Goal: Information Seeking & Learning: Check status

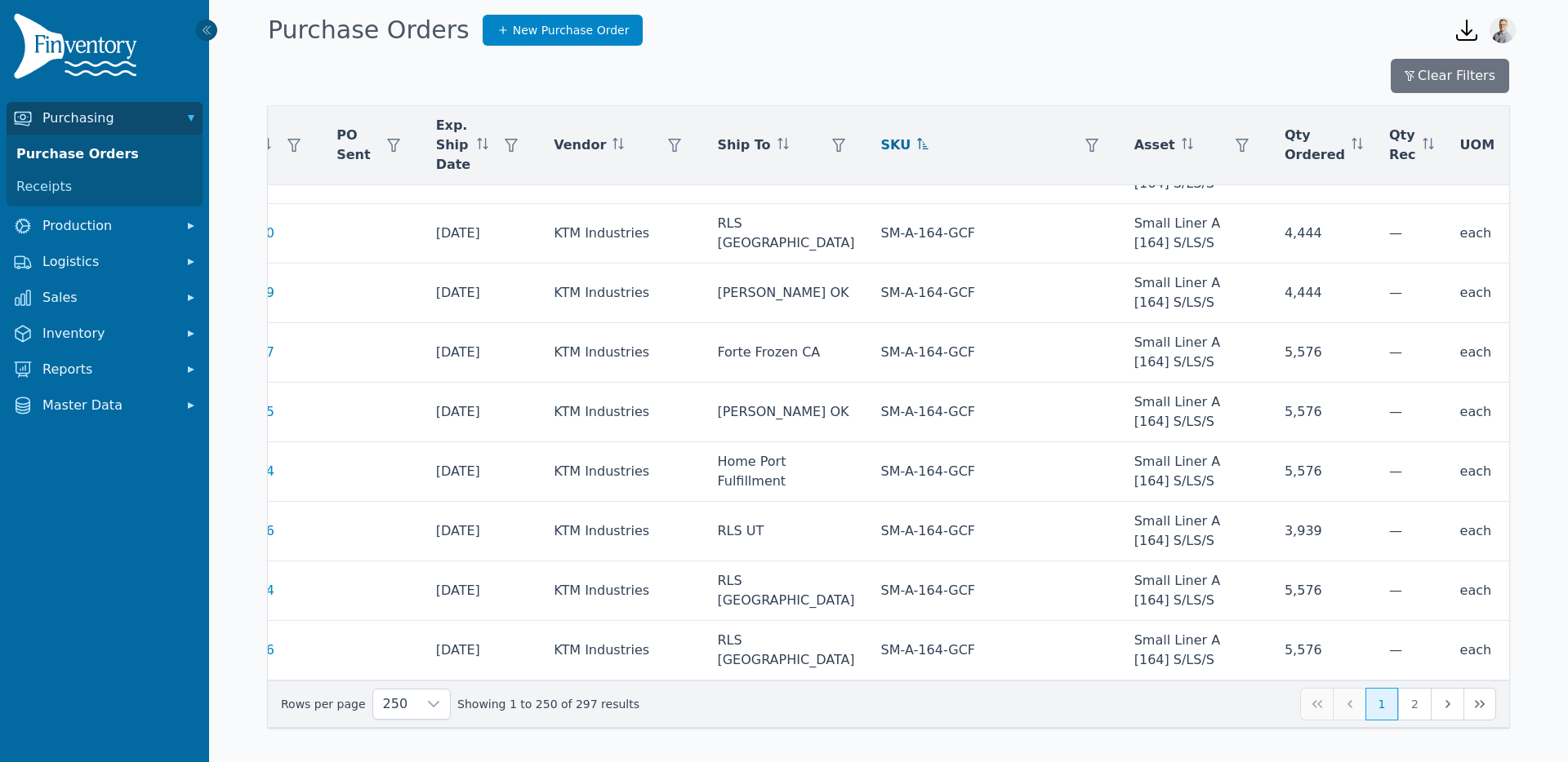
scroll to position [16924, 129]
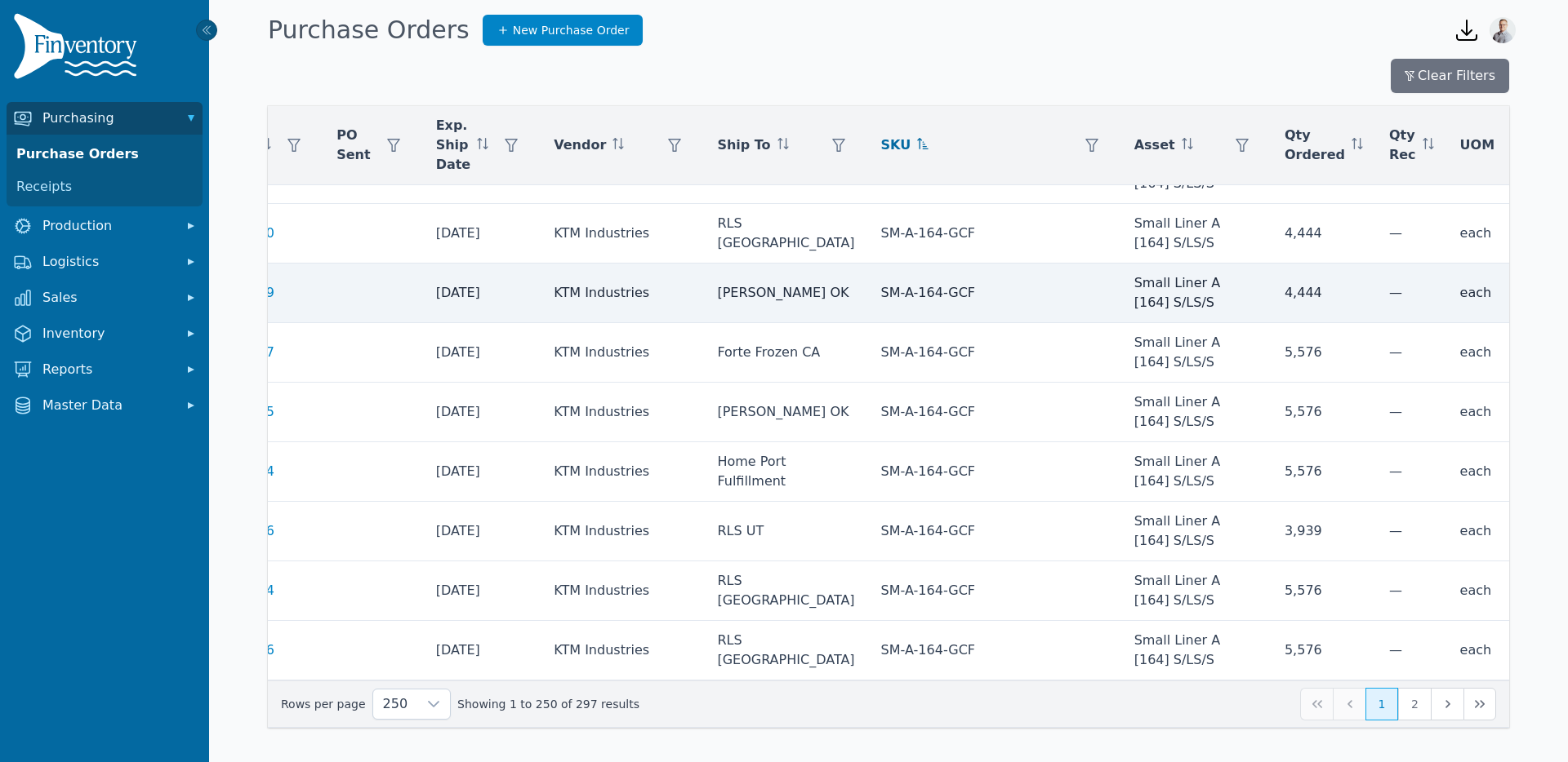
click at [465, 301] on td "10/20/2025" at bounding box center [482, 293] width 119 height 60
click at [458, 293] on td "10/20/2025" at bounding box center [482, 293] width 119 height 60
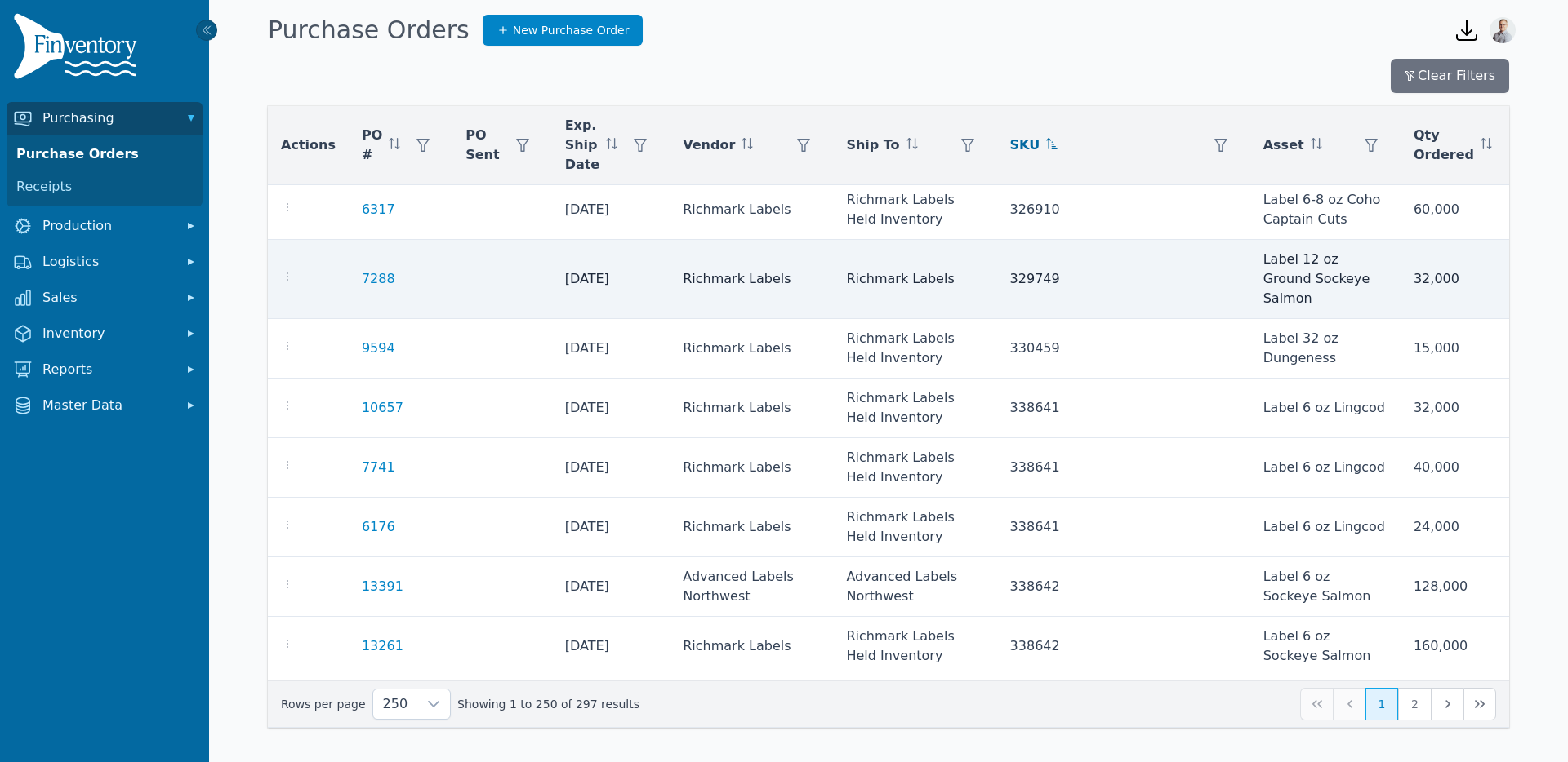
scroll to position [0, 0]
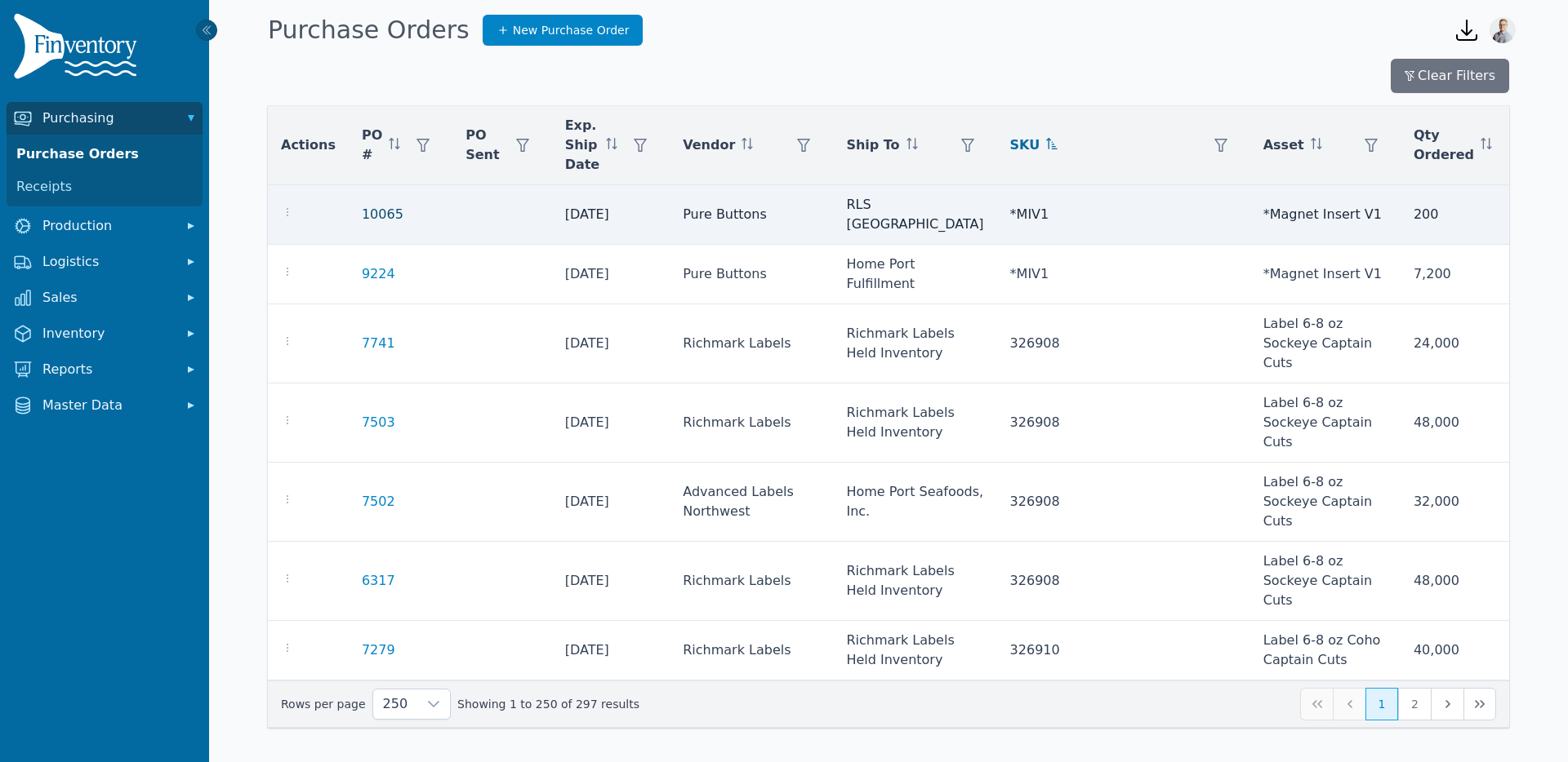
click at [364, 205] on link "10065" at bounding box center [382, 214] width 41 height 19
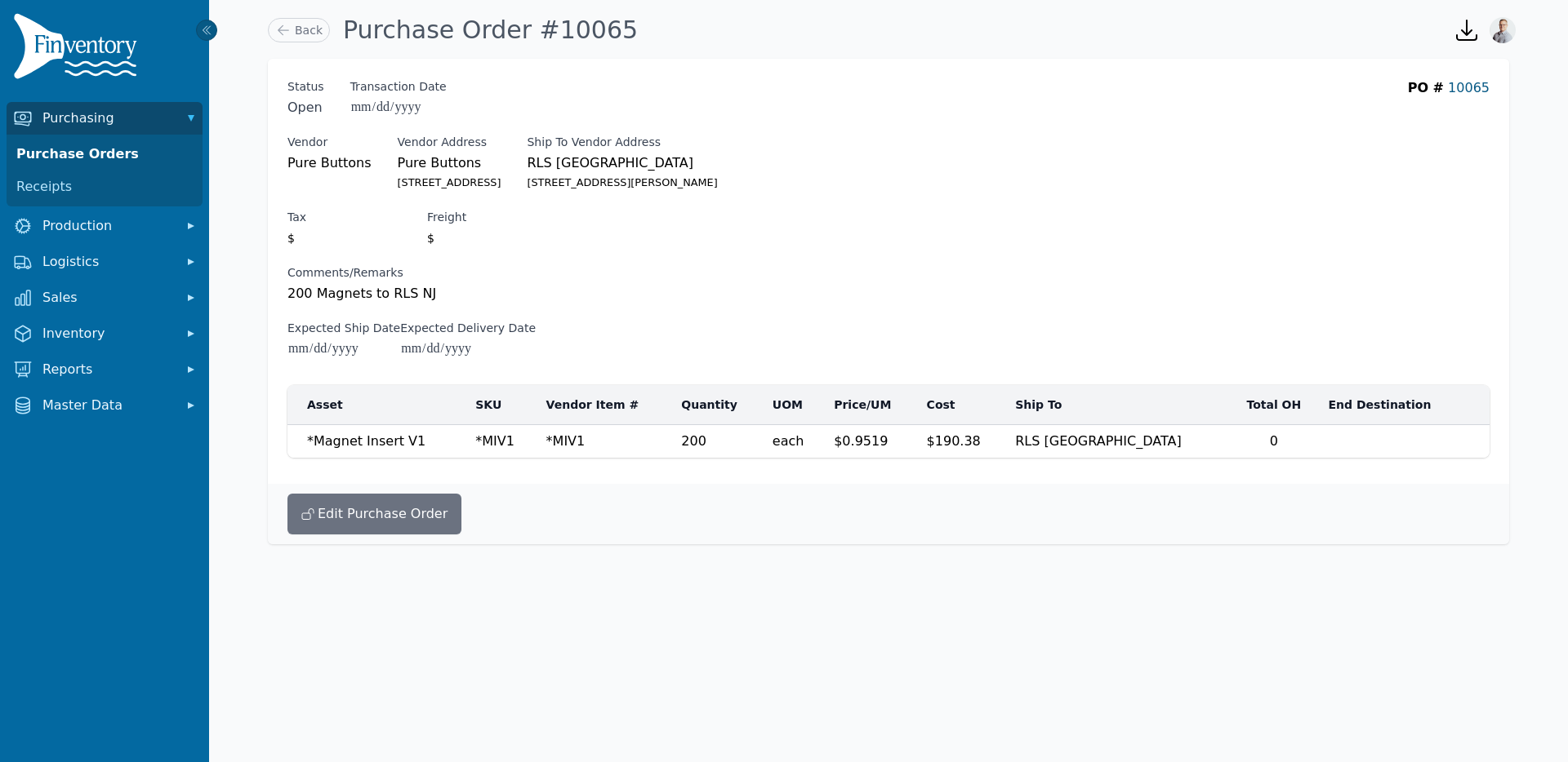
click at [1488, 90] on link "10065" at bounding box center [1468, 87] width 41 height 16
click at [316, 39] on link "Back" at bounding box center [298, 30] width 62 height 25
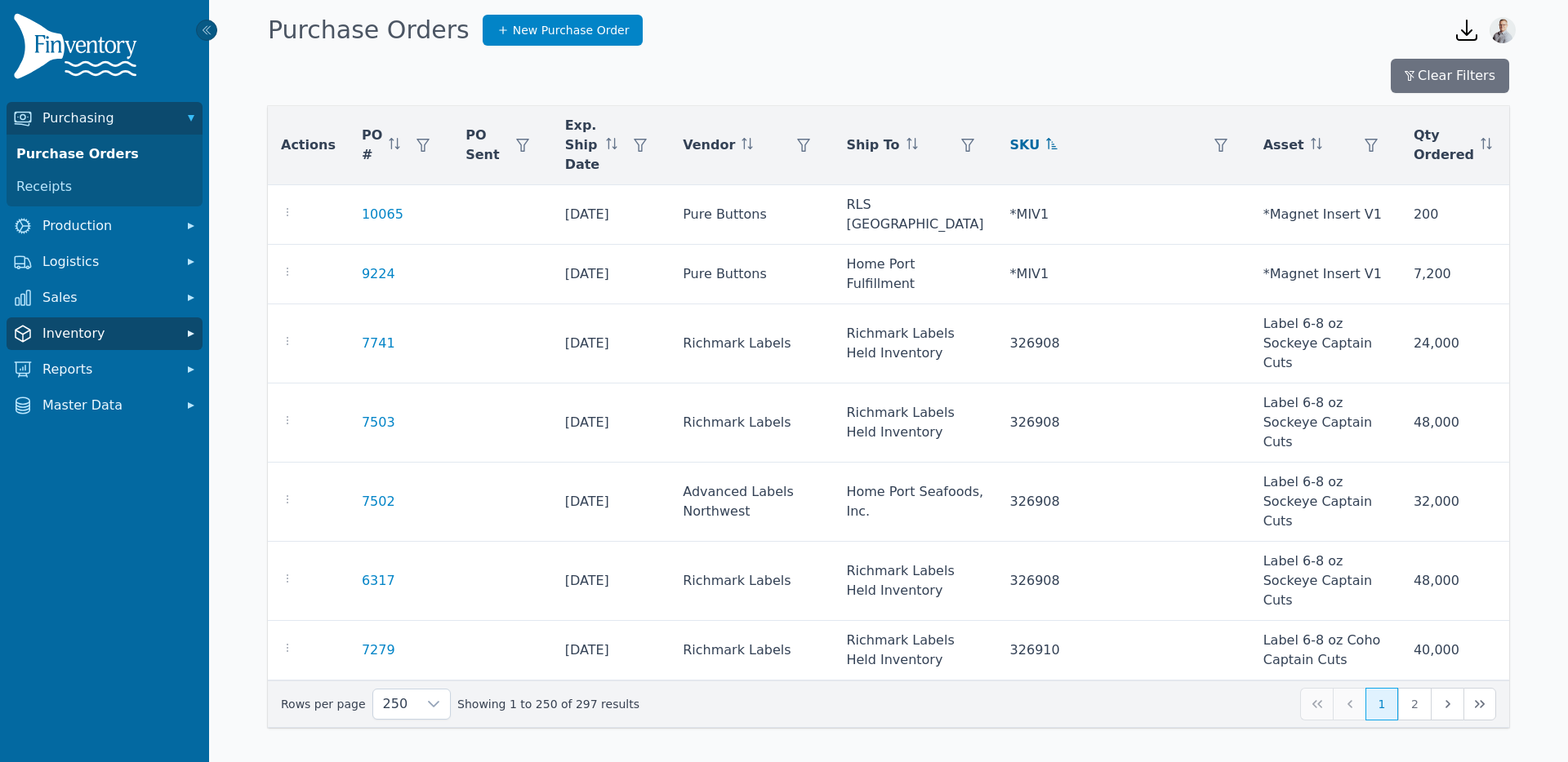
click at [94, 335] on span "Inventory" at bounding box center [108, 333] width 131 height 19
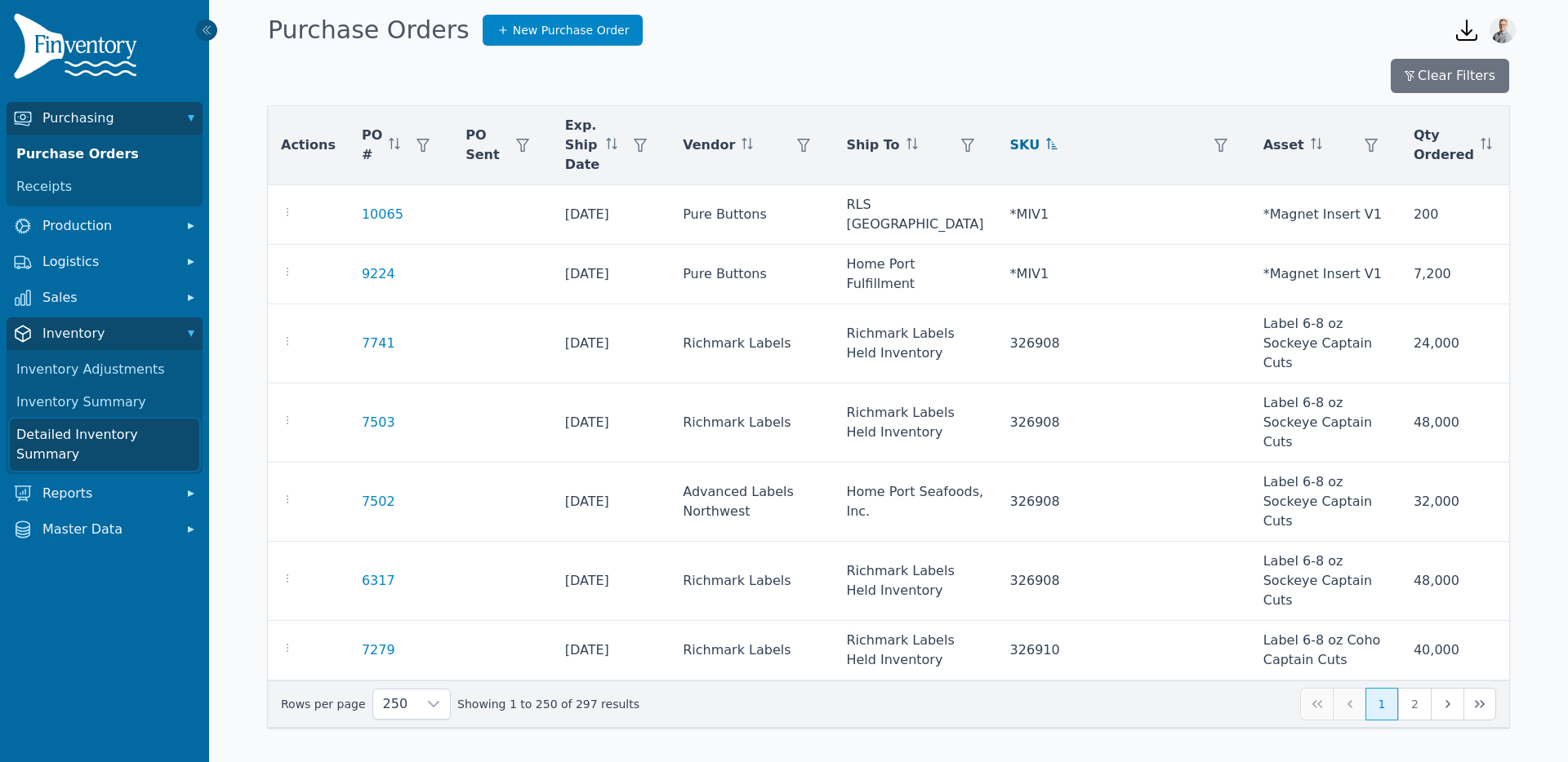
click at [89, 431] on link "Detailed Inventory Summary" at bounding box center [105, 444] width 190 height 52
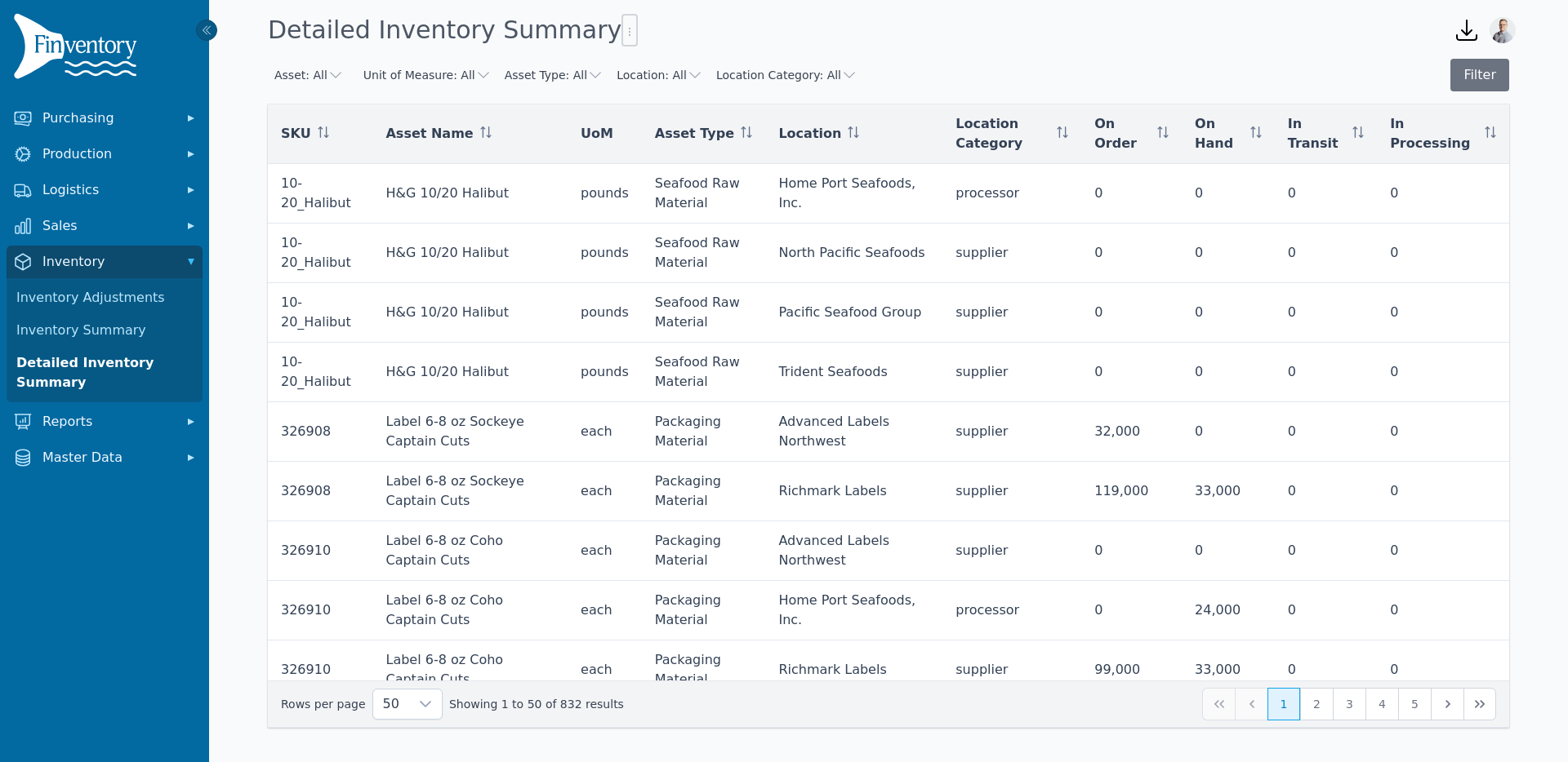
click at [542, 75] on button "Asset Type: All" at bounding box center [553, 75] width 99 height 17
click at [280, 68] on button "Asset: All" at bounding box center [308, 75] width 69 height 17
click at [587, 79] on icon "button" at bounding box center [596, 75] width 17 height 17
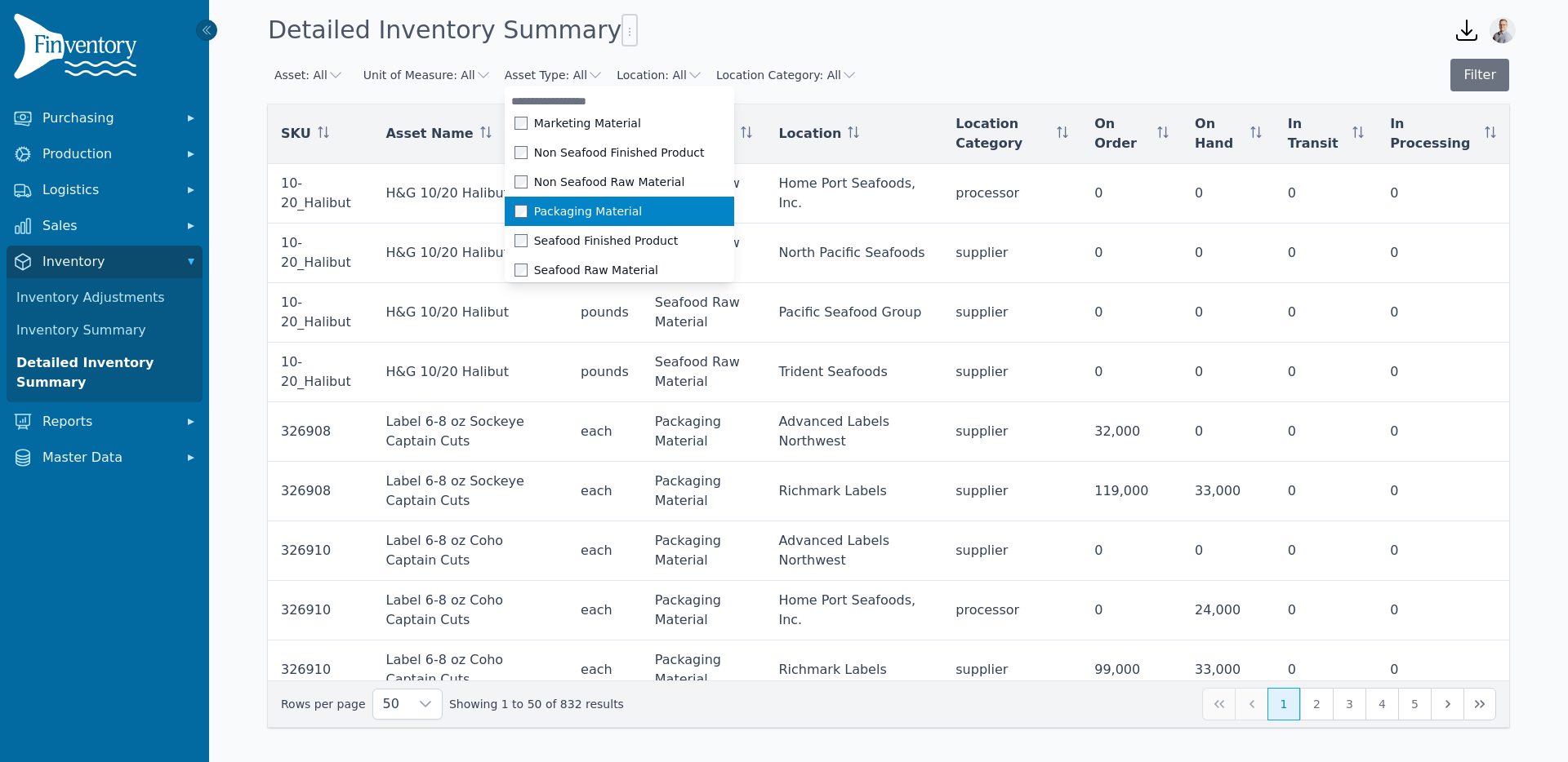
click at [567, 216] on span "Packaging Material" at bounding box center [587, 212] width 108 height 17
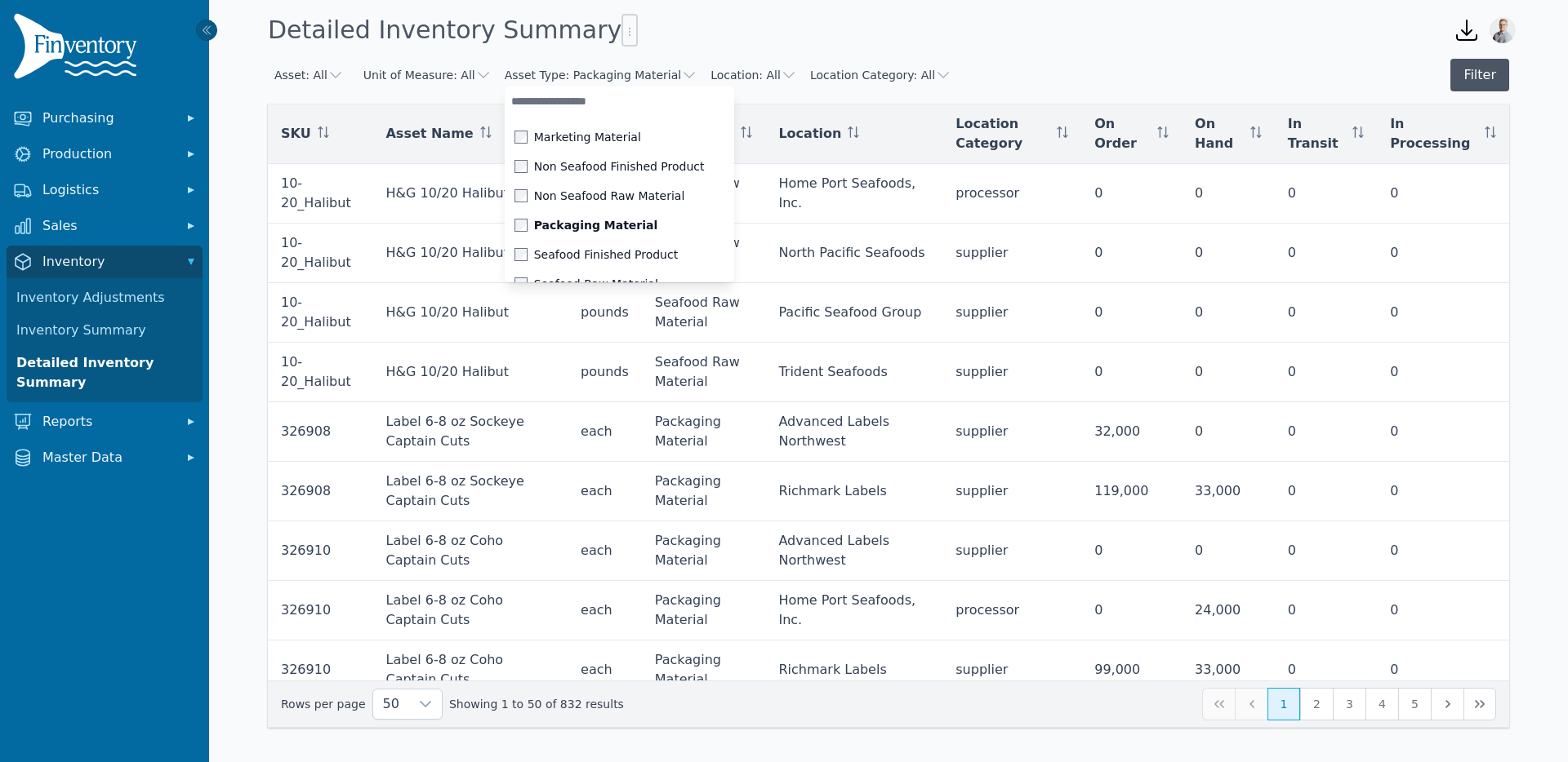
click at [1475, 75] on button "Filter" at bounding box center [1480, 75] width 59 height 32
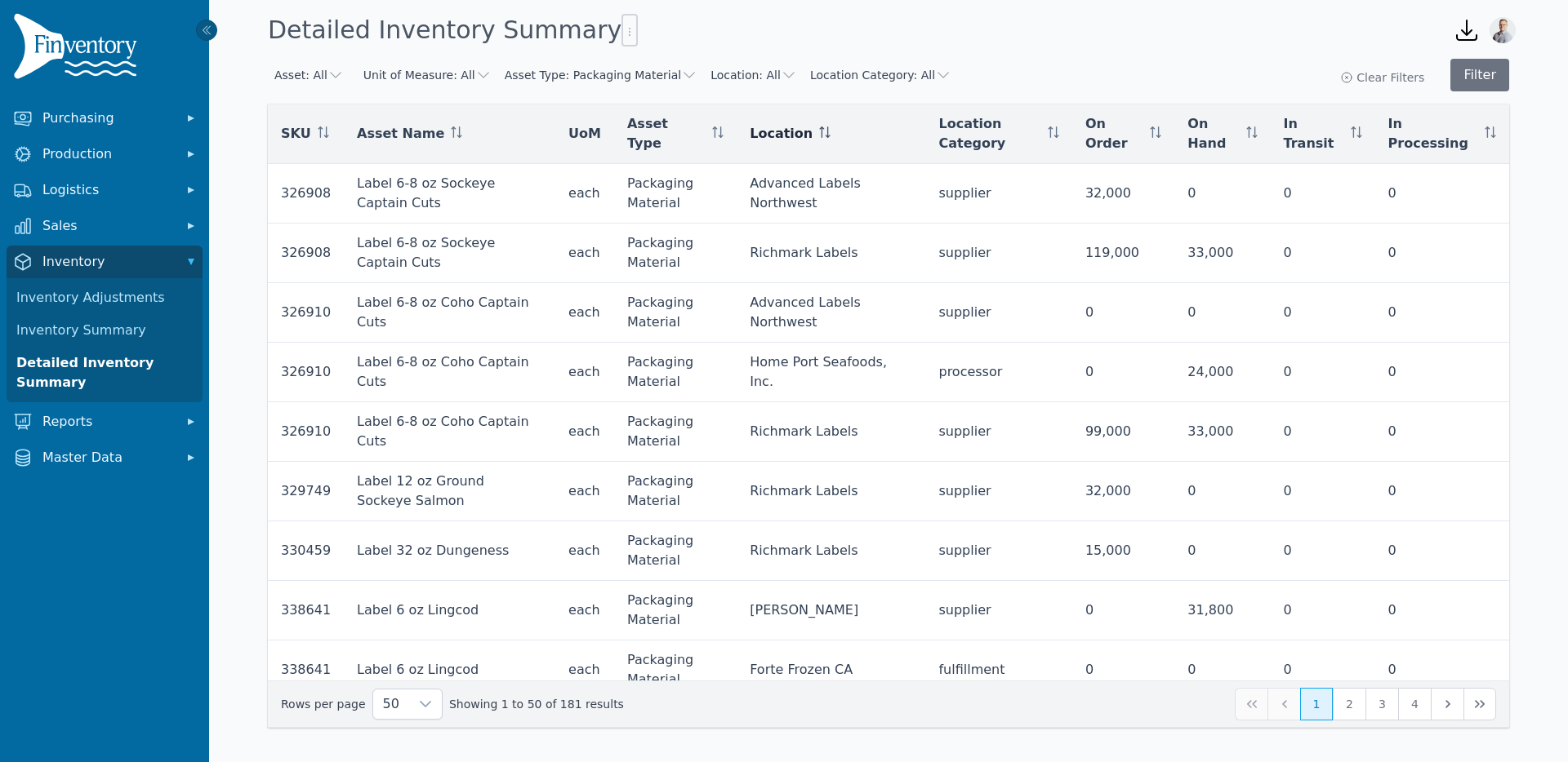
click at [819, 132] on icon at bounding box center [824, 132] width 11 height 11
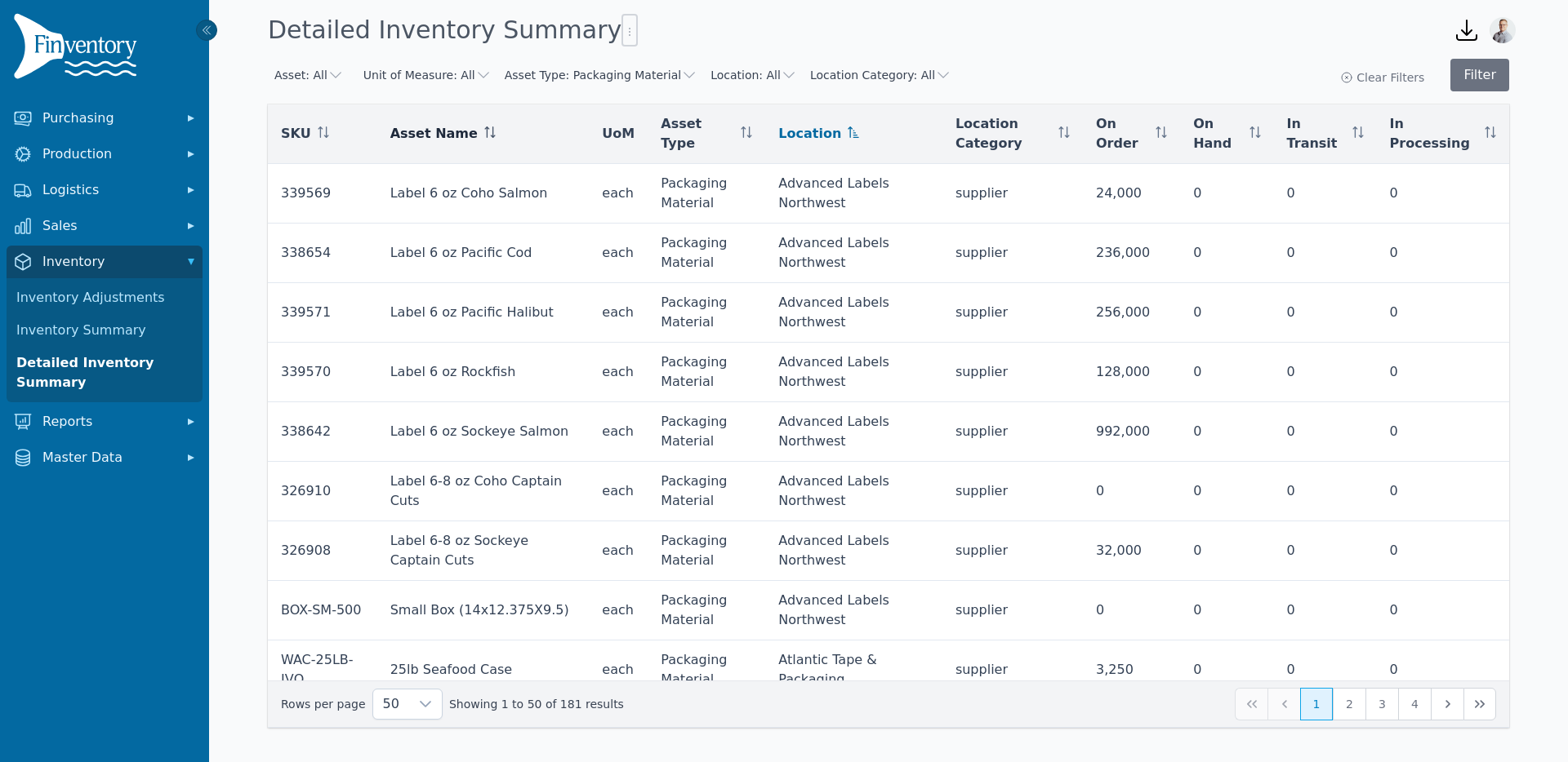
click at [494, 133] on icon at bounding box center [490, 132] width 11 height 11
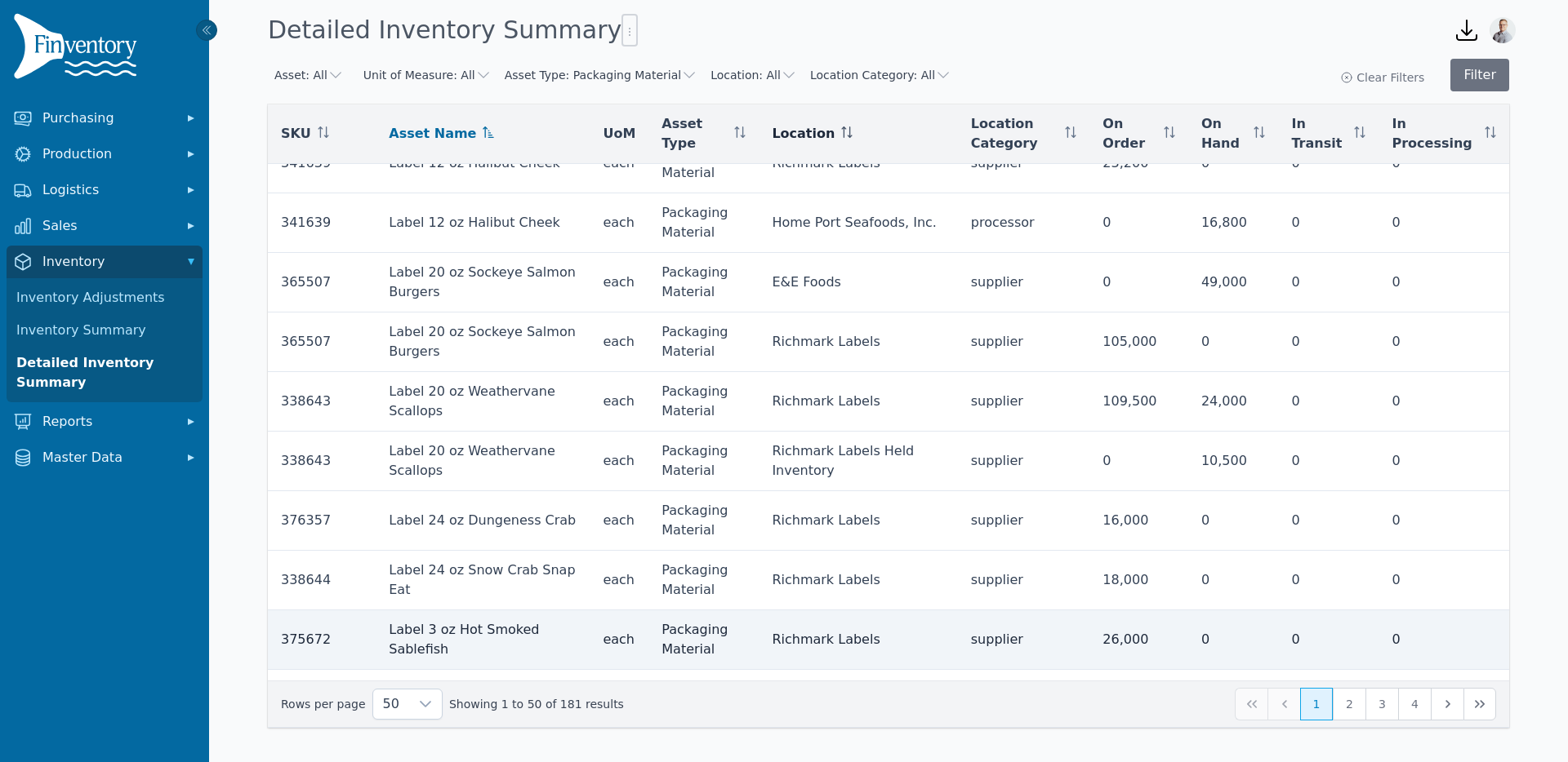
scroll to position [985, 0]
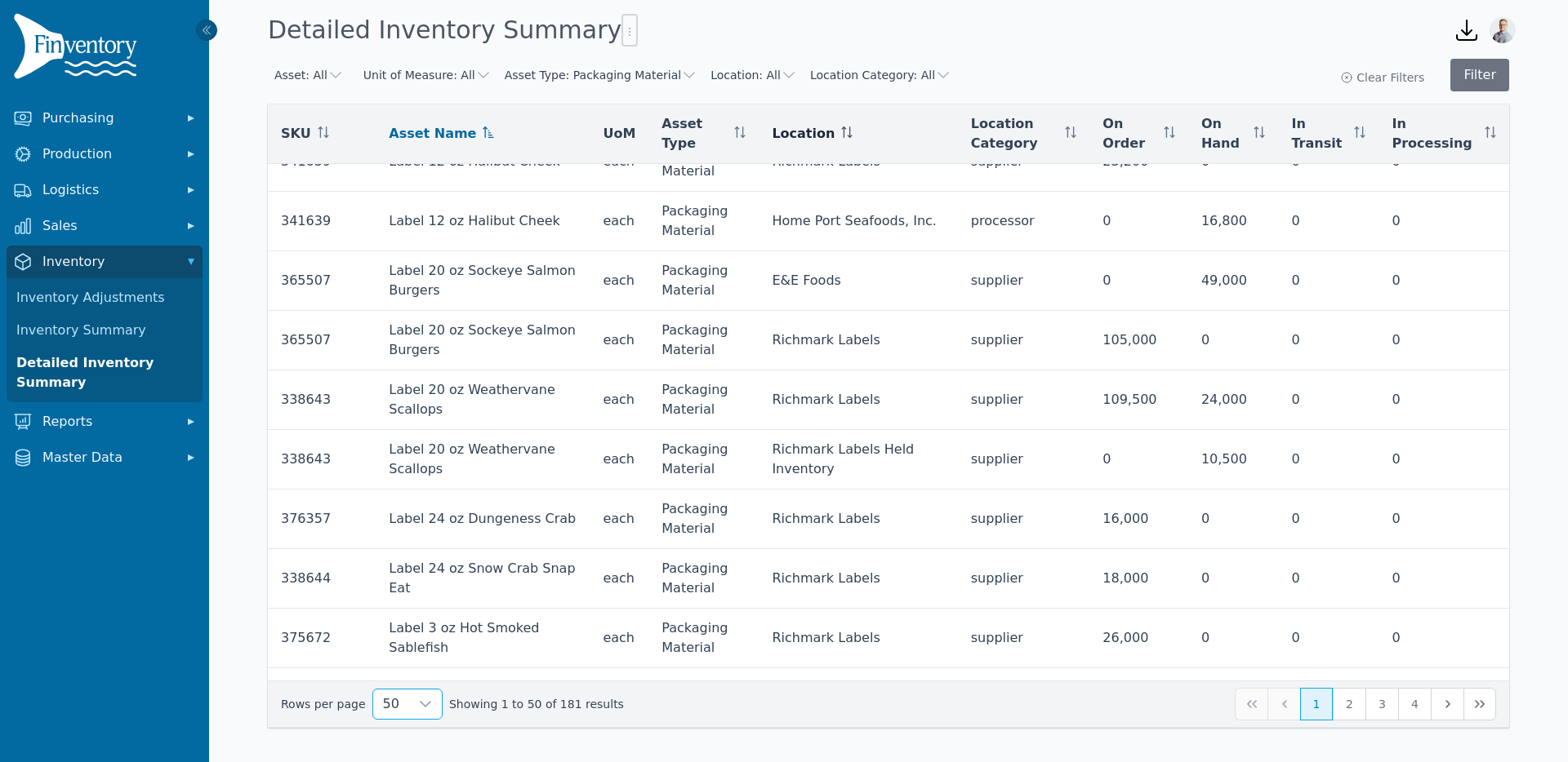
click at [387, 702] on span "50" at bounding box center [390, 704] width 36 height 29
click at [401, 675] on span "250" at bounding box center [391, 666] width 25 height 19
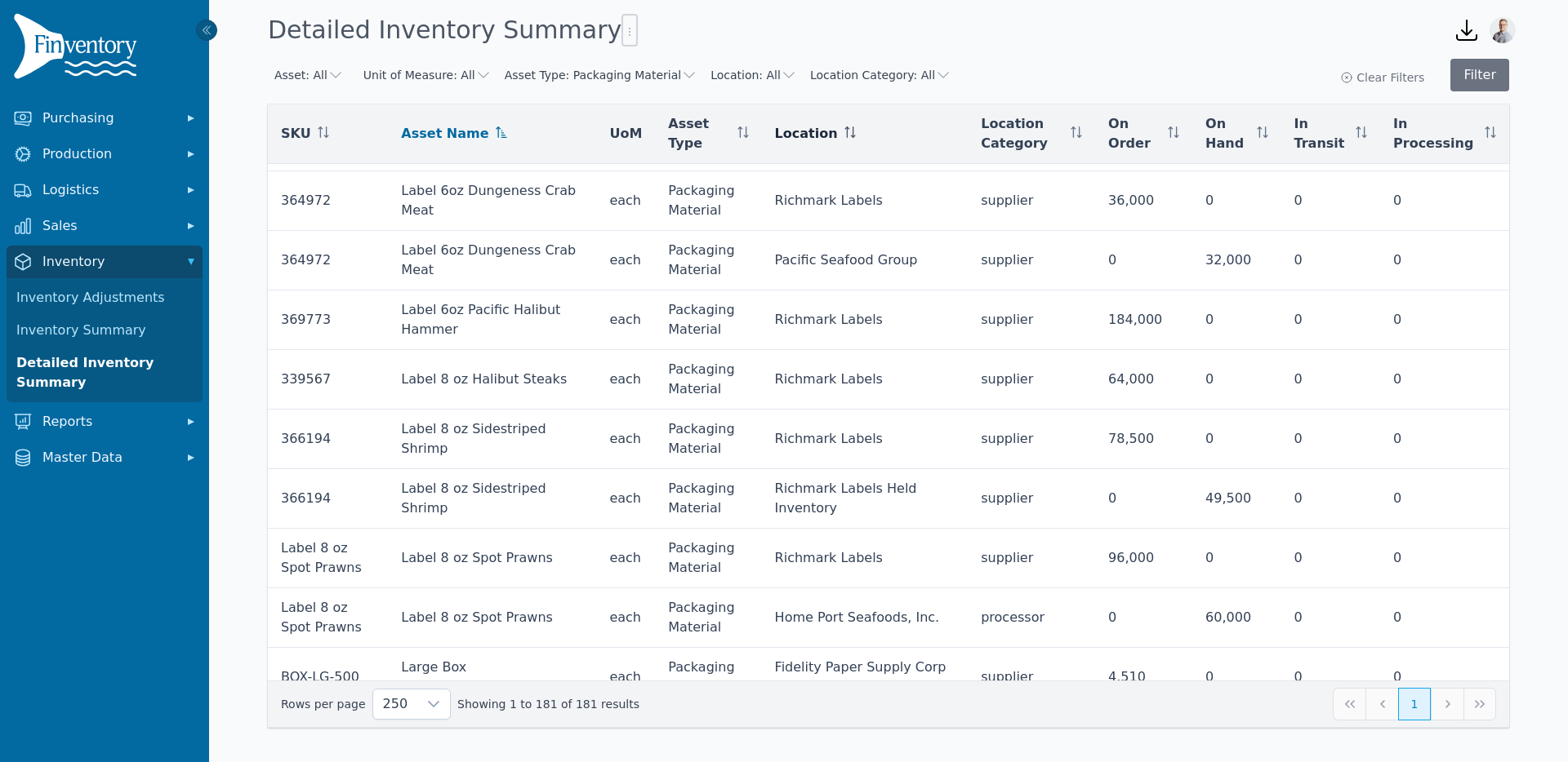
scroll to position [4782, 0]
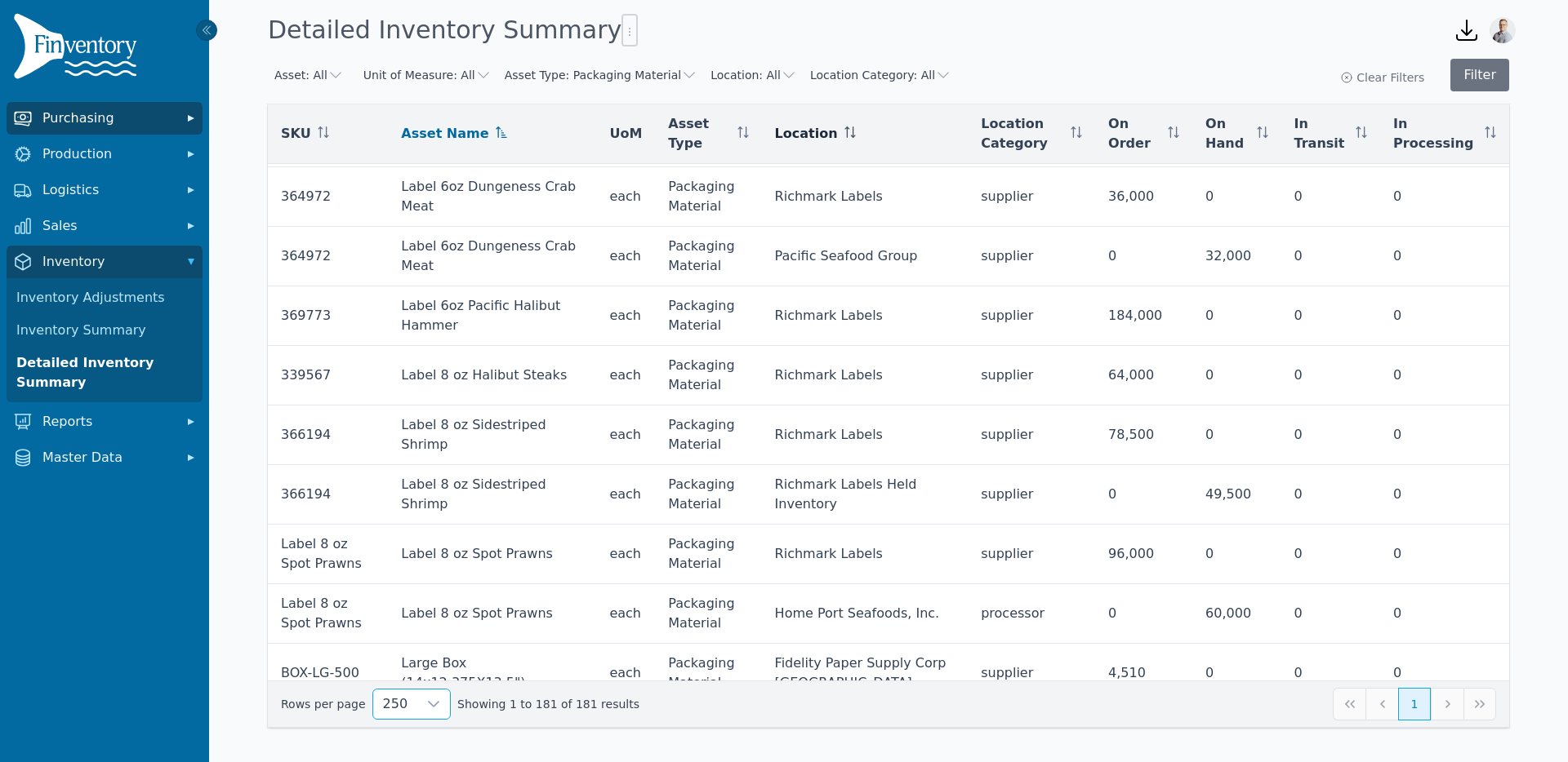
click at [94, 122] on span "Purchasing" at bounding box center [108, 118] width 131 height 19
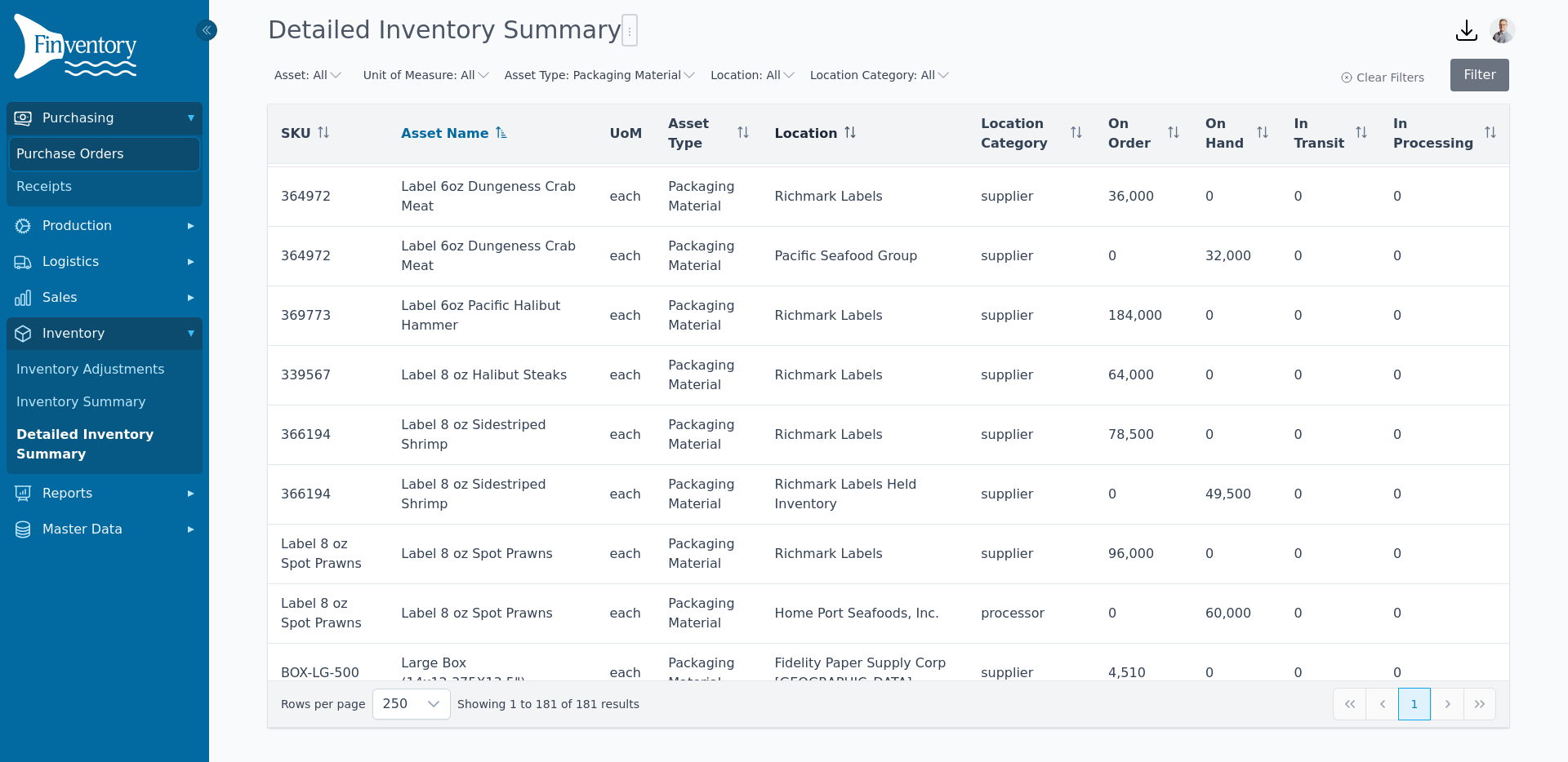
click at [73, 156] on link "Purchase Orders" at bounding box center [105, 154] width 190 height 32
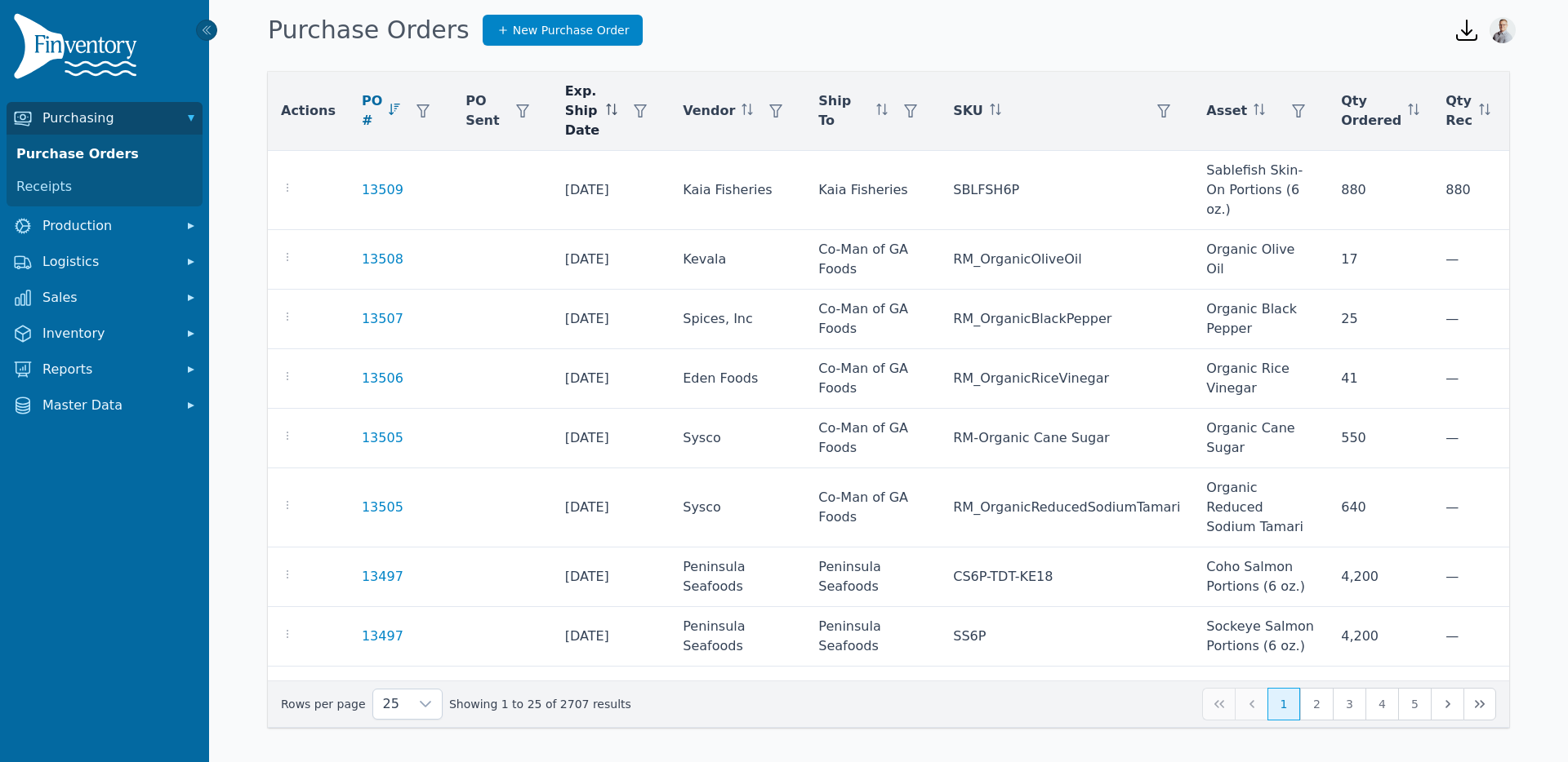
click at [609, 110] on icon at bounding box center [609, 110] width 1 height 11
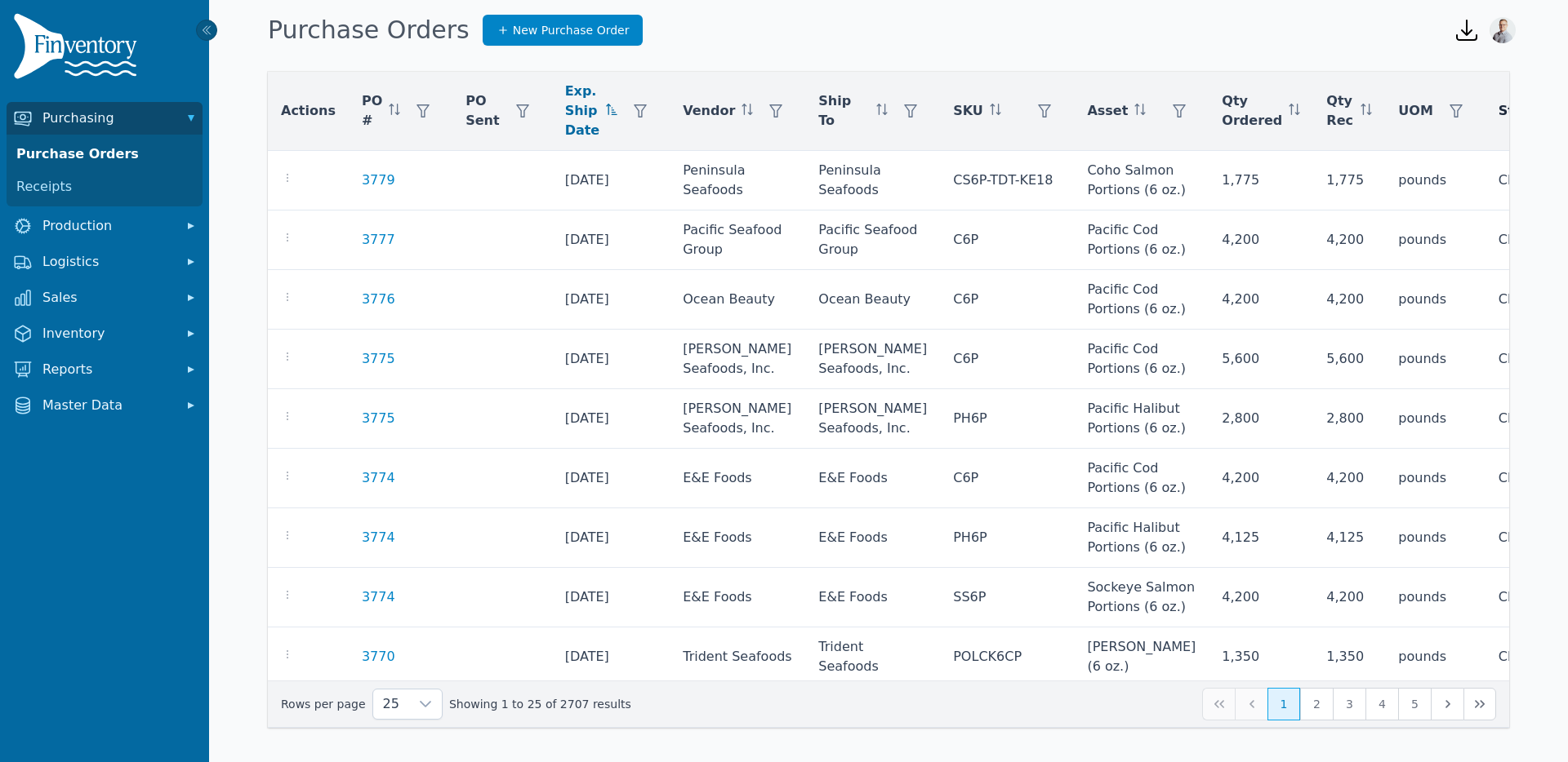
click at [1567, 105] on icon "button" at bounding box center [1587, 111] width 13 height 13
click at [1430, 158] on div "Any" at bounding box center [1389, 155] width 141 height 32
click at [1165, 2] on div "Open sidebar Purchase Orders New Purchase Order Open downloads menu Open user m…" at bounding box center [889, 26] width 1359 height 52
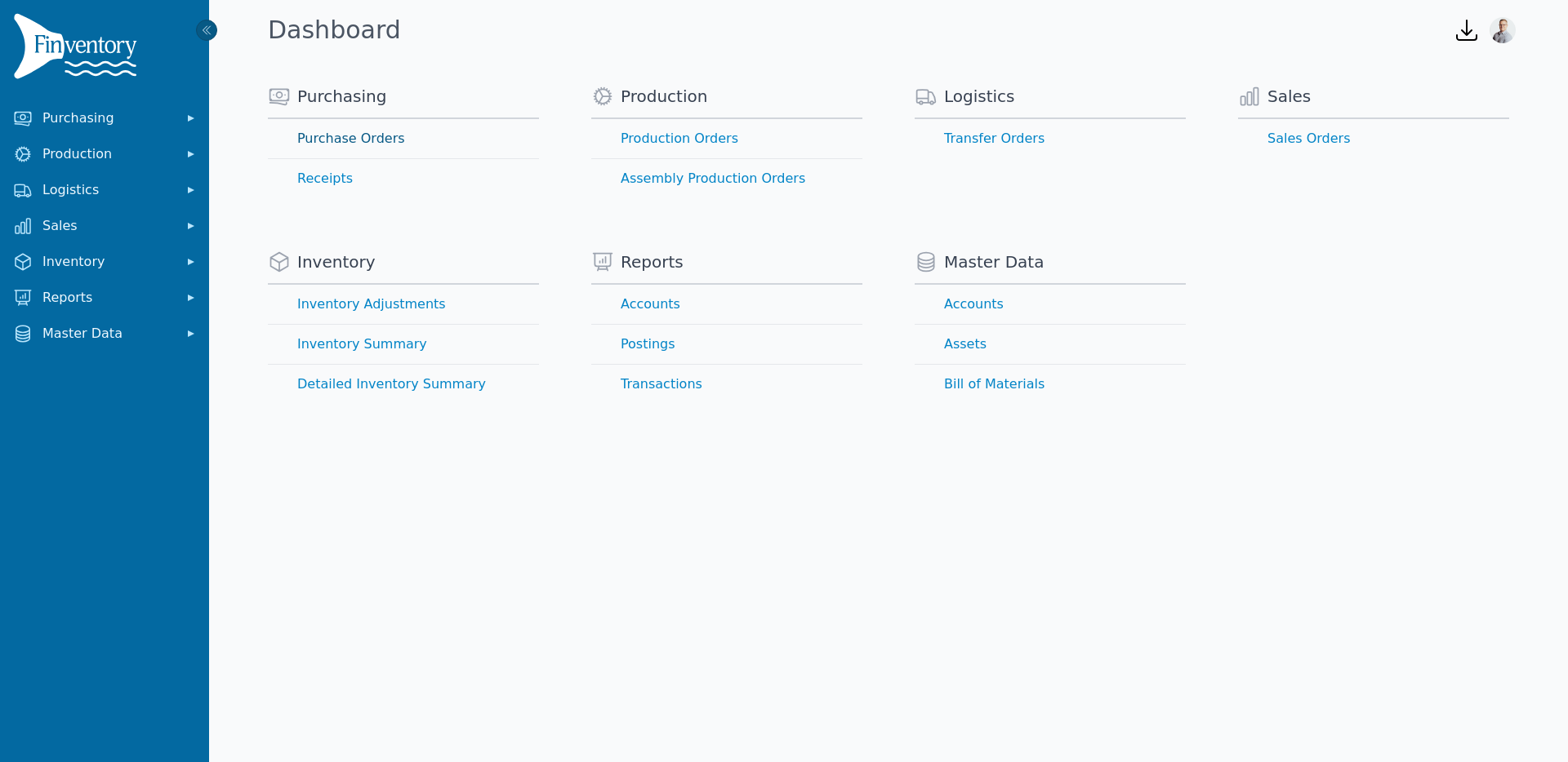
click at [374, 142] on link "Purchase Orders" at bounding box center [403, 138] width 271 height 40
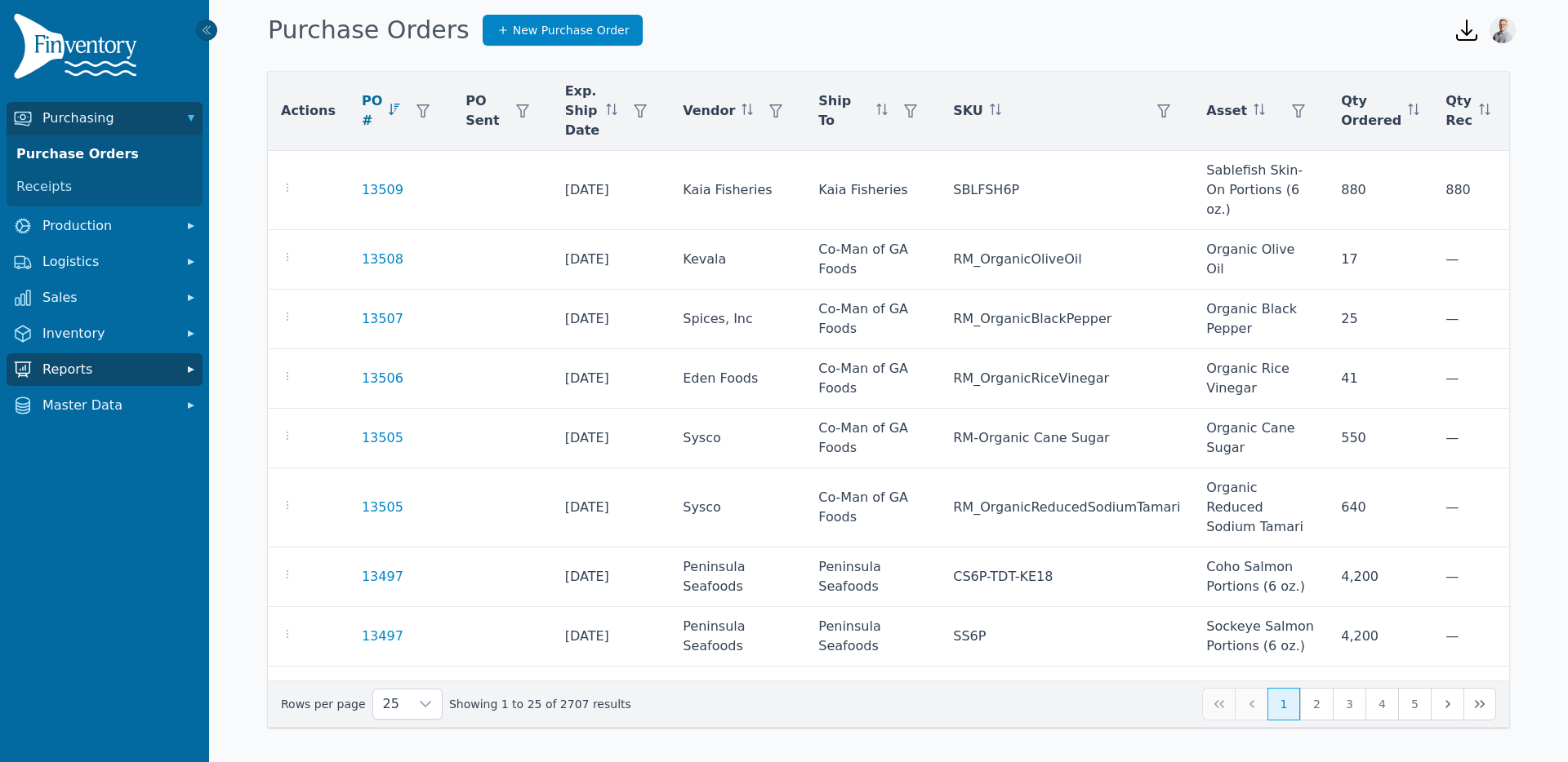
click at [87, 368] on span "Reports" at bounding box center [108, 369] width 131 height 19
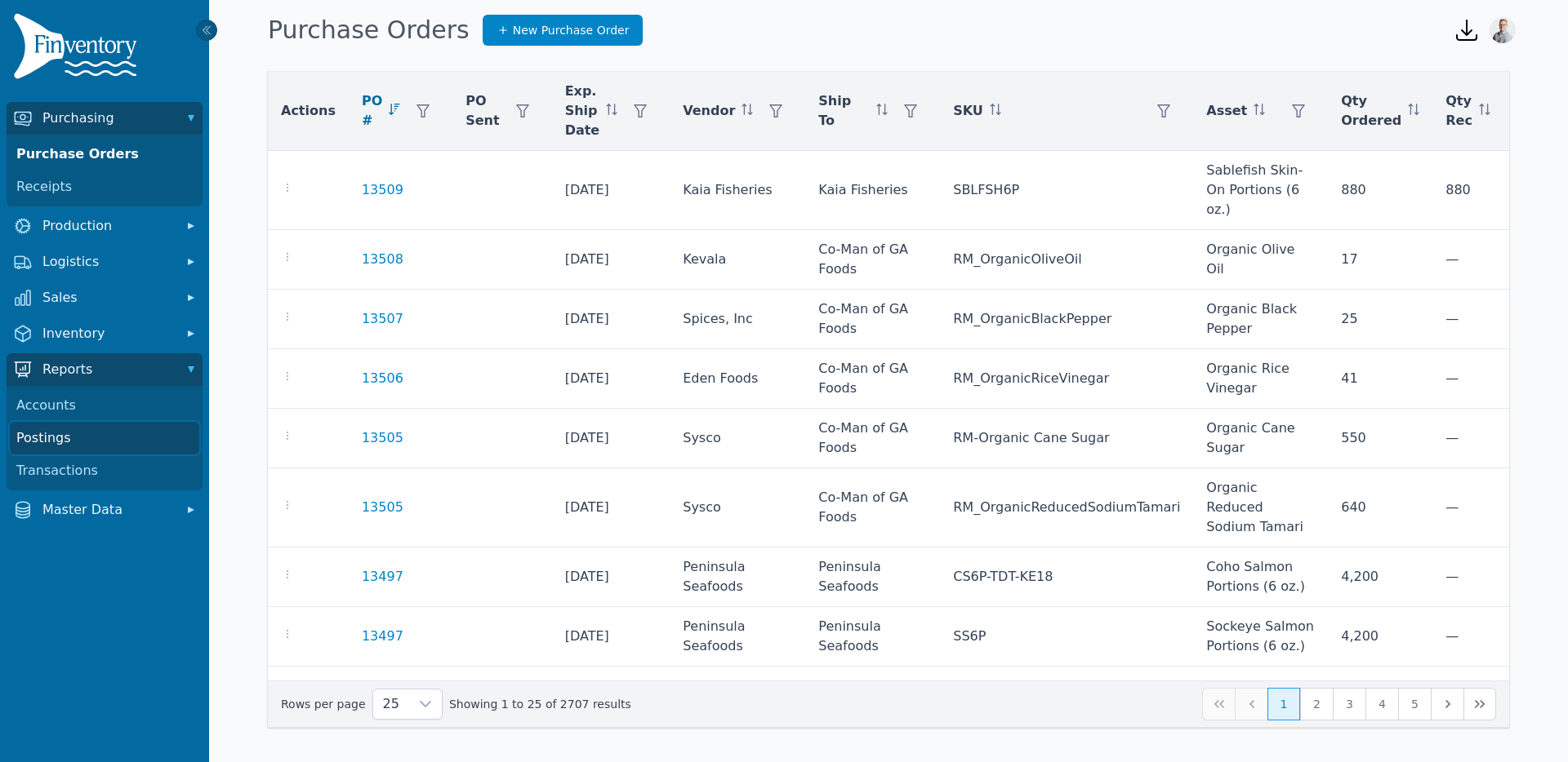
click at [81, 441] on link "Postings" at bounding box center [105, 437] width 190 height 32
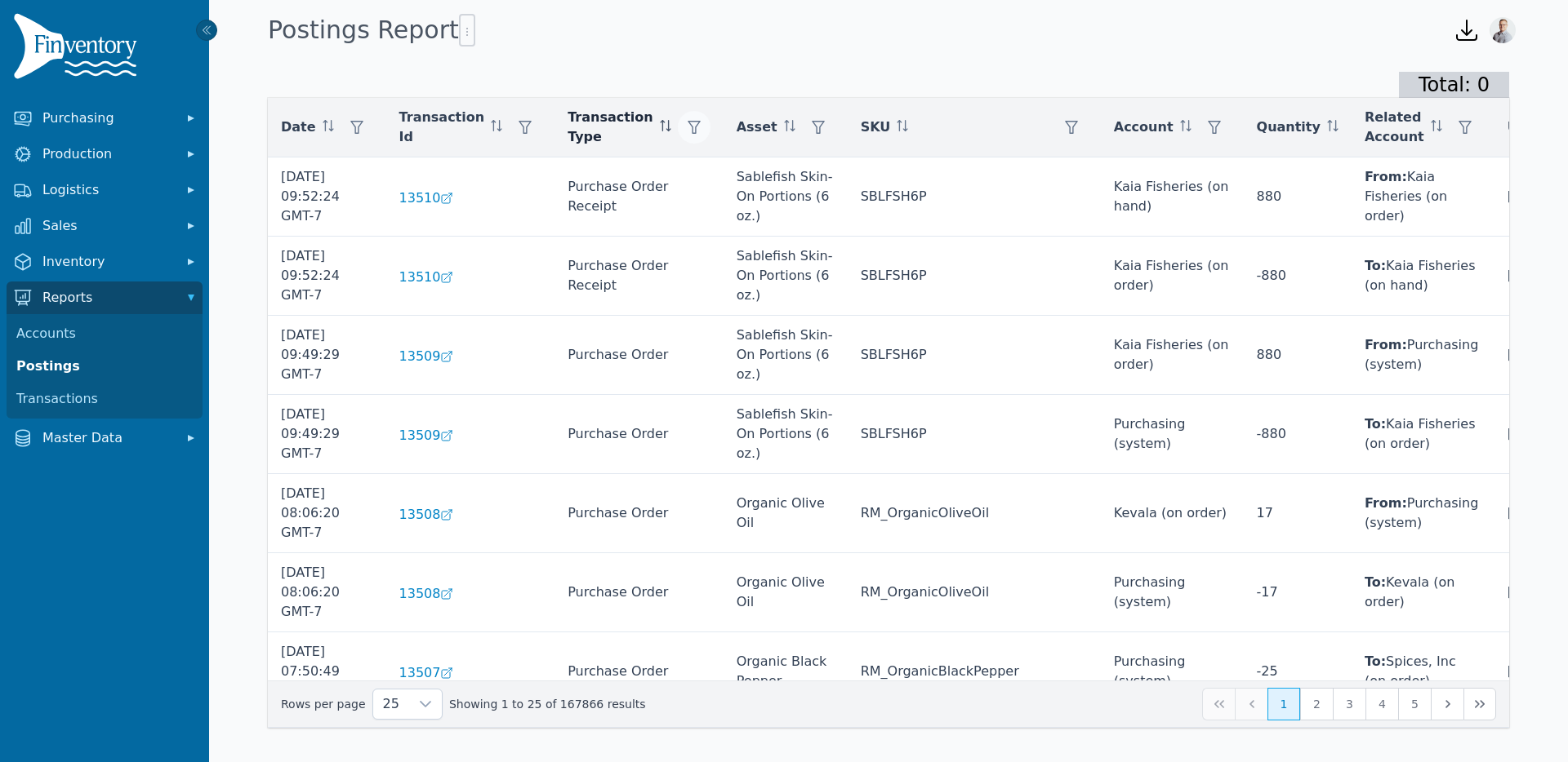
click at [688, 129] on icon "button" at bounding box center [694, 127] width 13 height 13
click at [680, 168] on div "Any" at bounding box center [729, 170] width 141 height 32
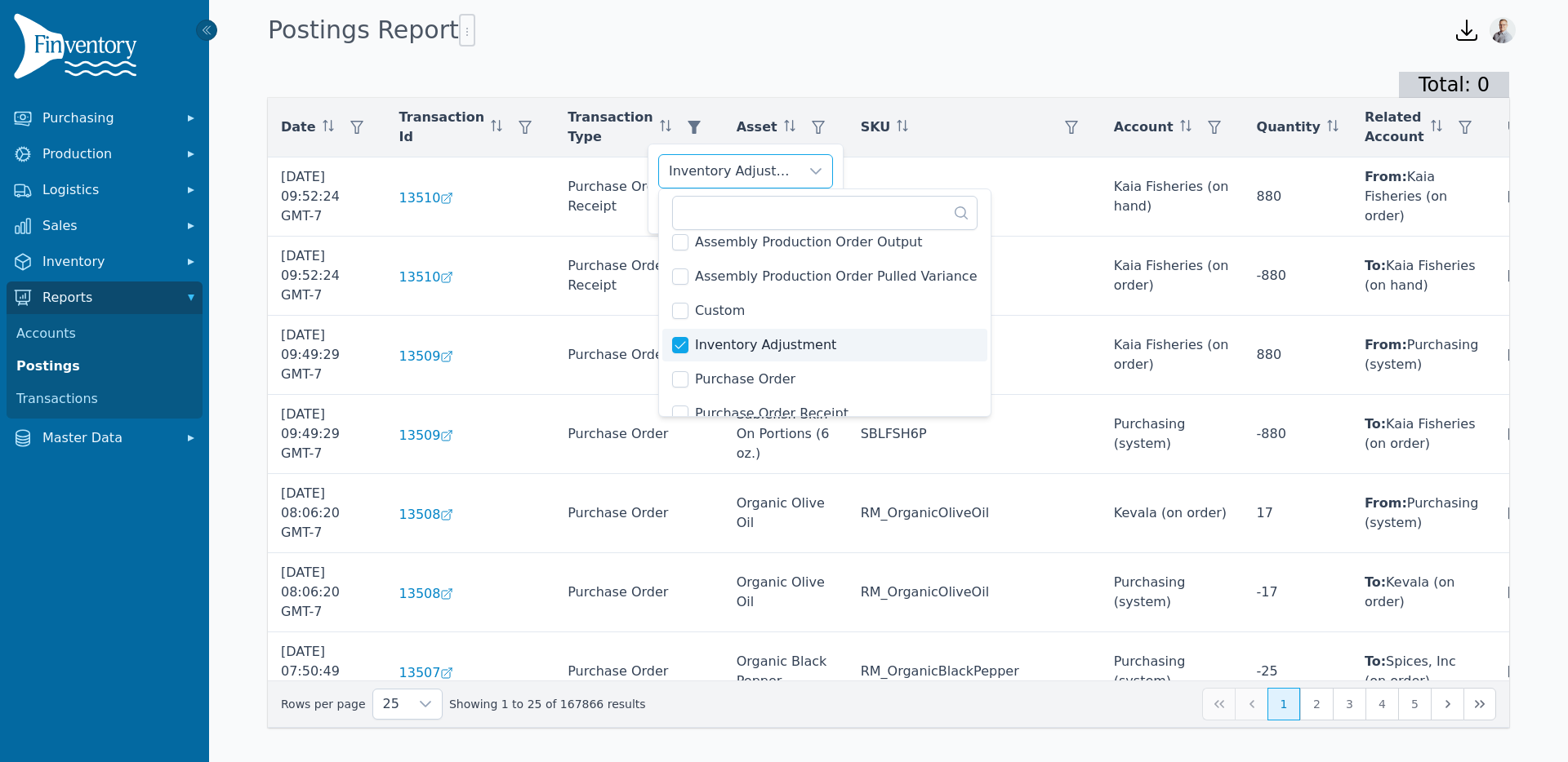
scroll to position [38, 0]
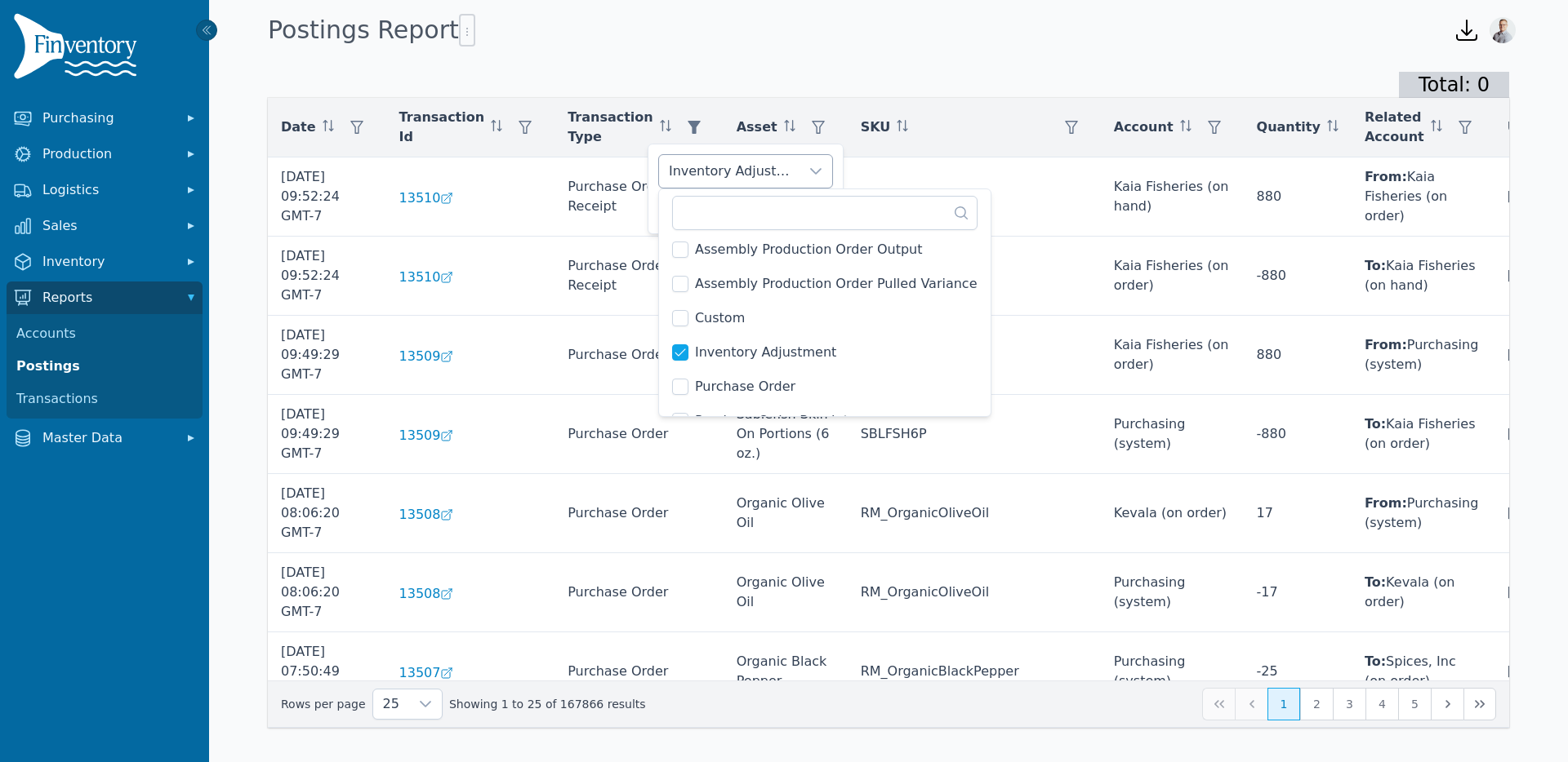
click at [694, 155] on div "Inventory Adjustment" at bounding box center [729, 170] width 141 height 32
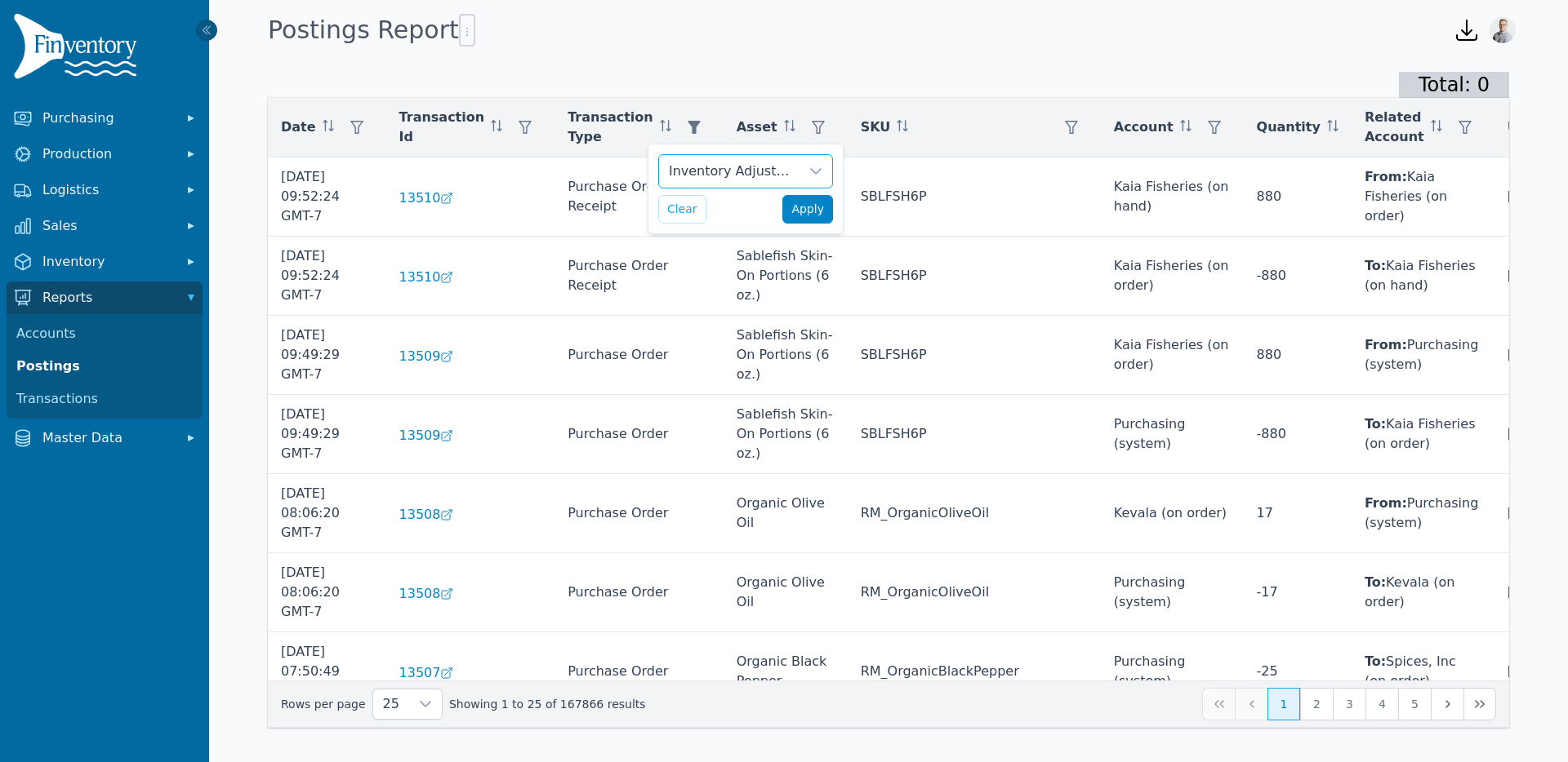
click at [794, 212] on span "Apply" at bounding box center [807, 209] width 32 height 17
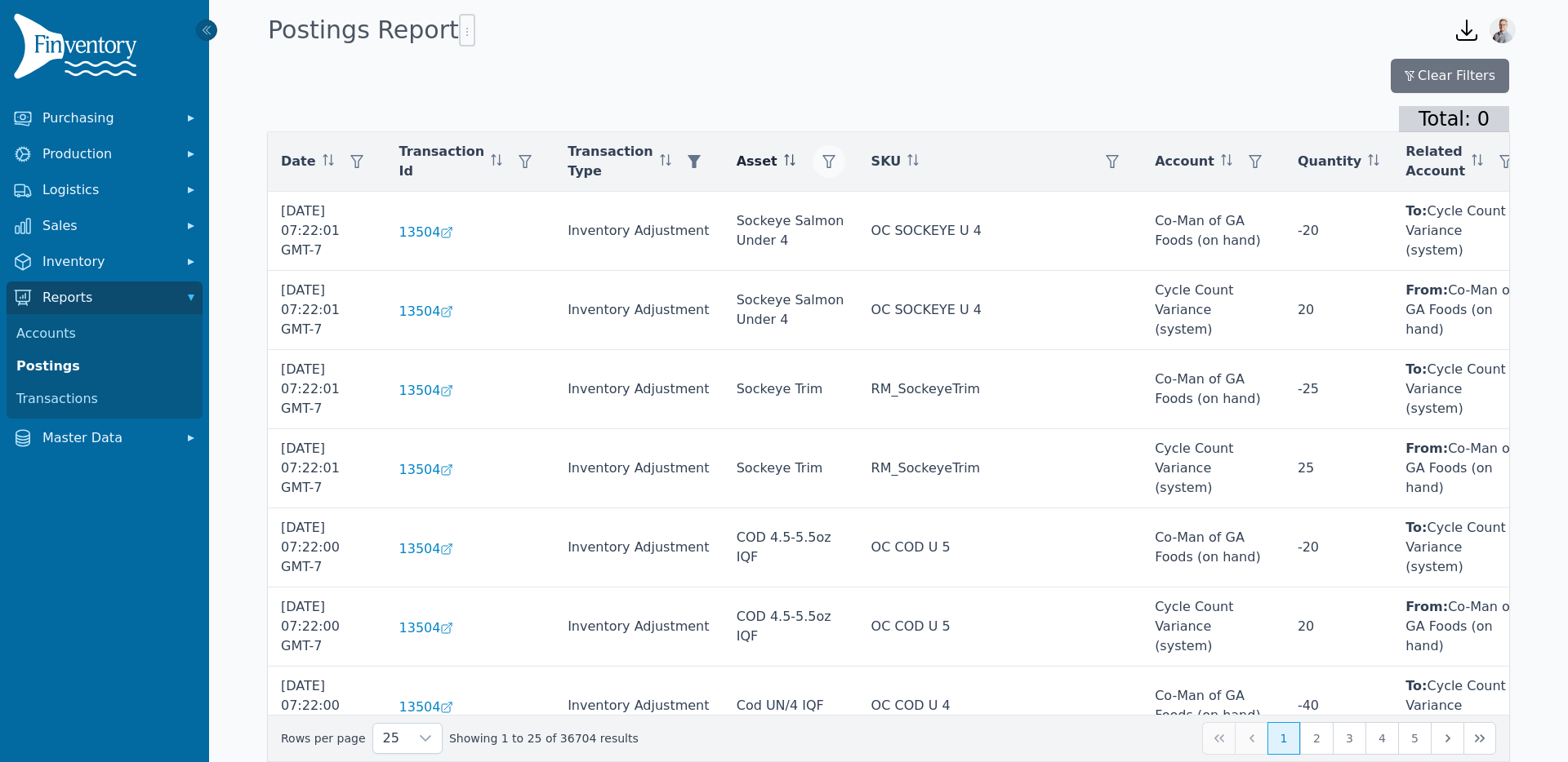
click at [822, 164] on icon "button" at bounding box center [829, 161] width 13 height 13
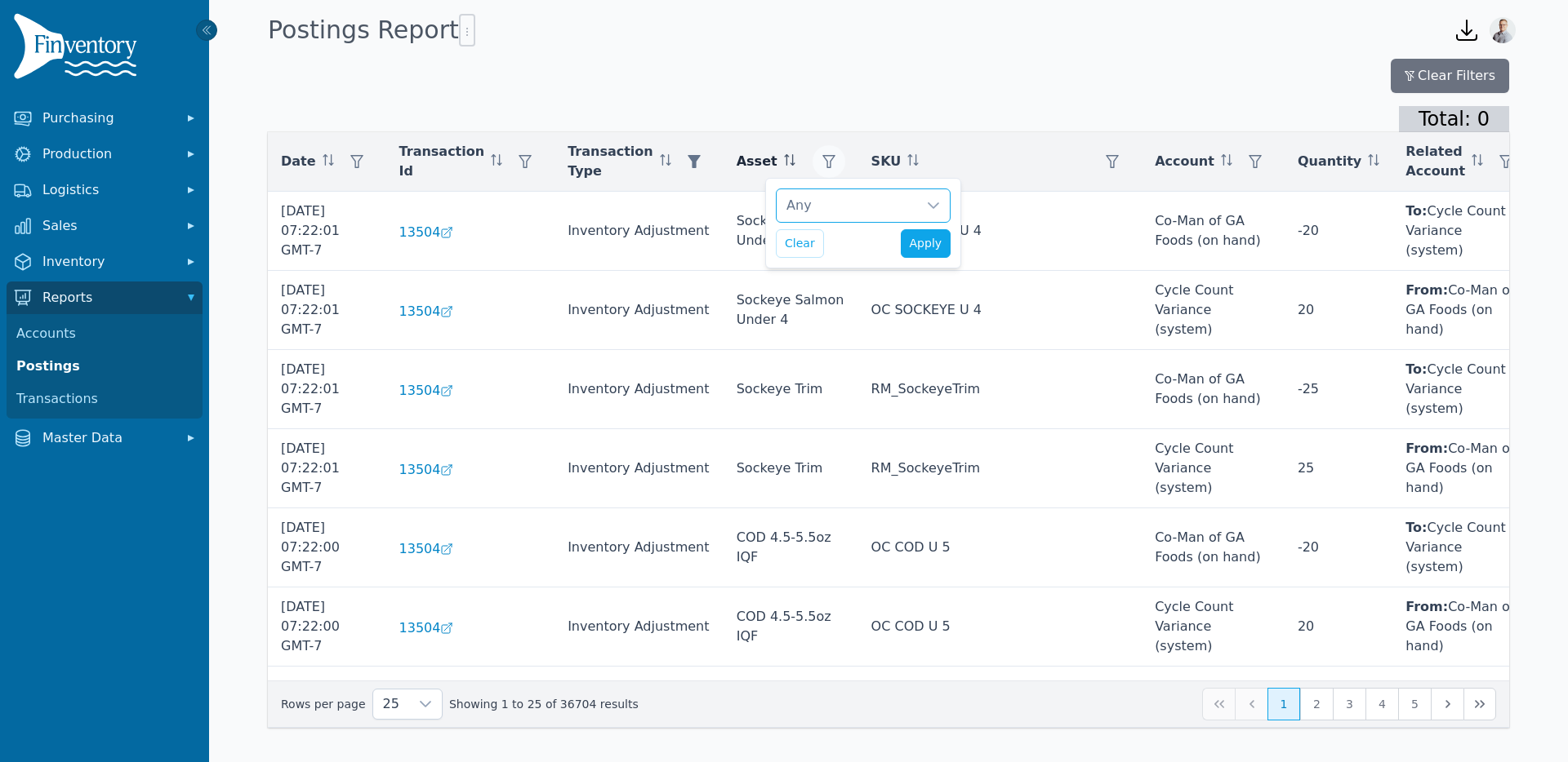
scroll to position [17, 11]
click at [804, 206] on div "Any" at bounding box center [846, 205] width 141 height 32
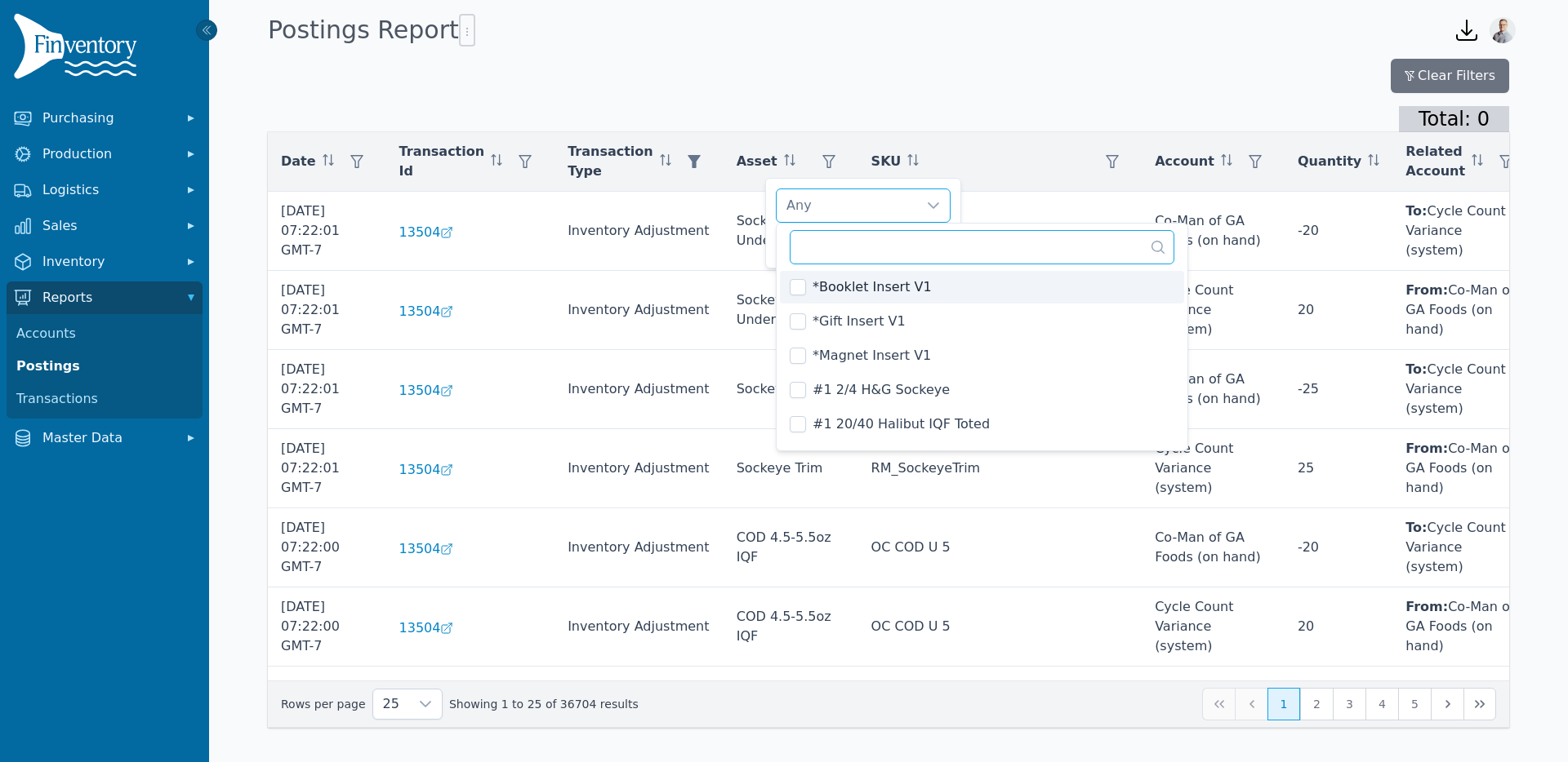
click at [835, 248] on input "text" at bounding box center [981, 247] width 385 height 34
type input "****"
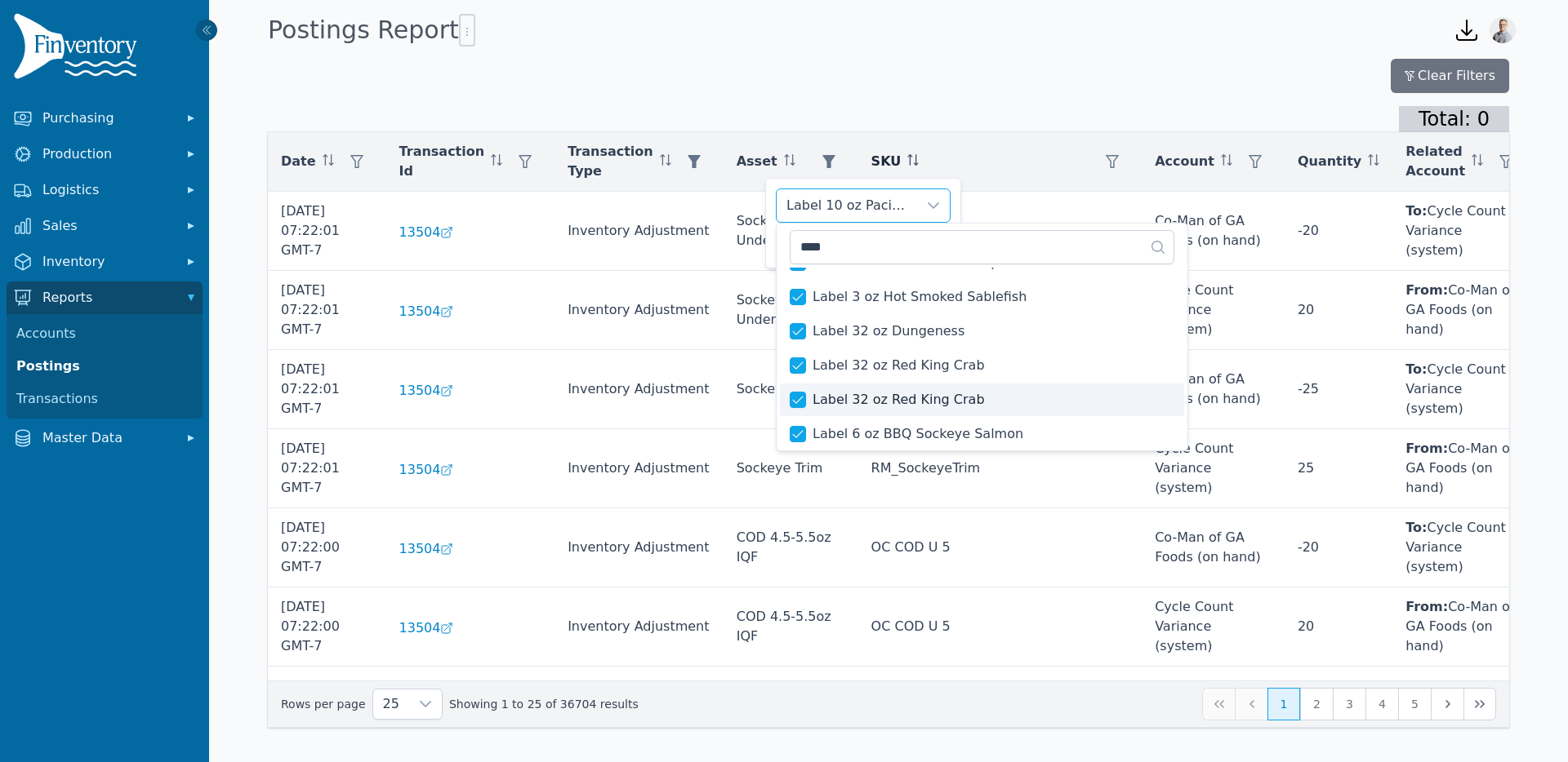
scroll to position [209, 0]
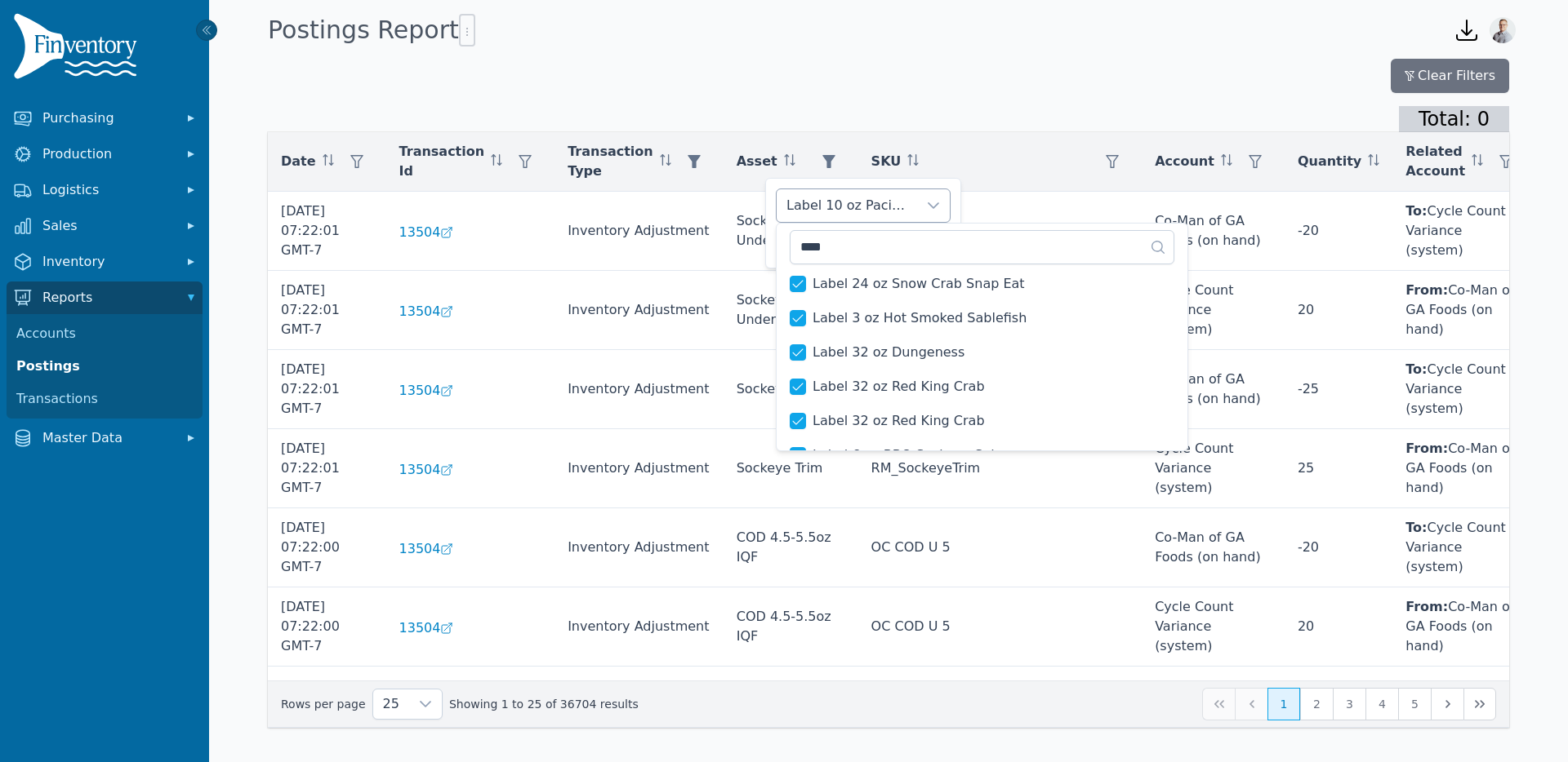
click at [885, 201] on div "Label 10 oz Pacific Halibut Burger, Label 12 oz Ground Sockeye Salmon, Label 12…" at bounding box center [846, 205] width 141 height 32
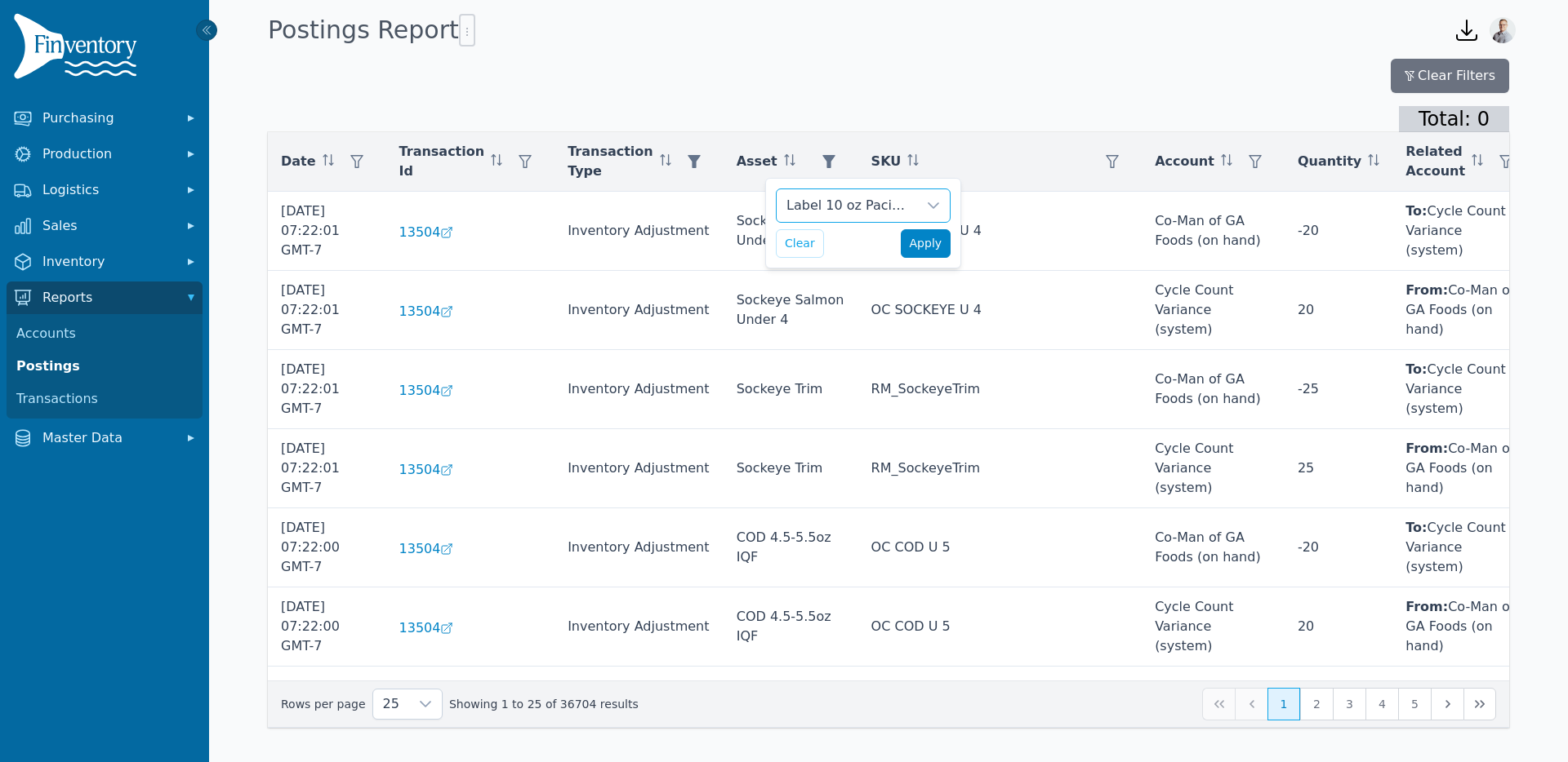
click at [913, 248] on span "Apply" at bounding box center [925, 243] width 32 height 17
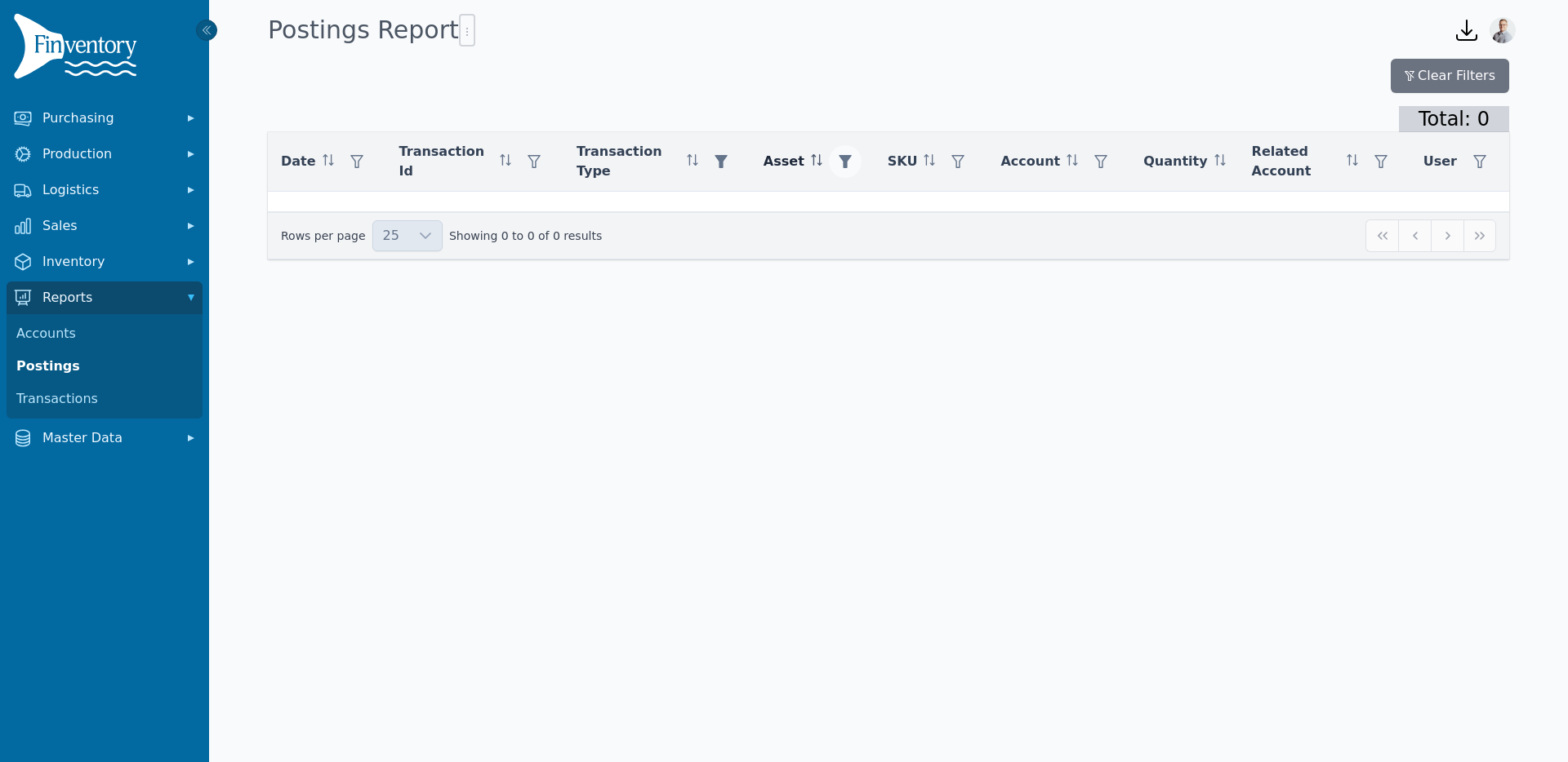
click at [852, 153] on button "button" at bounding box center [844, 161] width 32 height 32
click at [871, 205] on div "Label 10 oz Pacific Halibut Burger, Label 12 oz Ground Sockeye Salmon, Label 12…" at bounding box center [909, 202] width 141 height 32
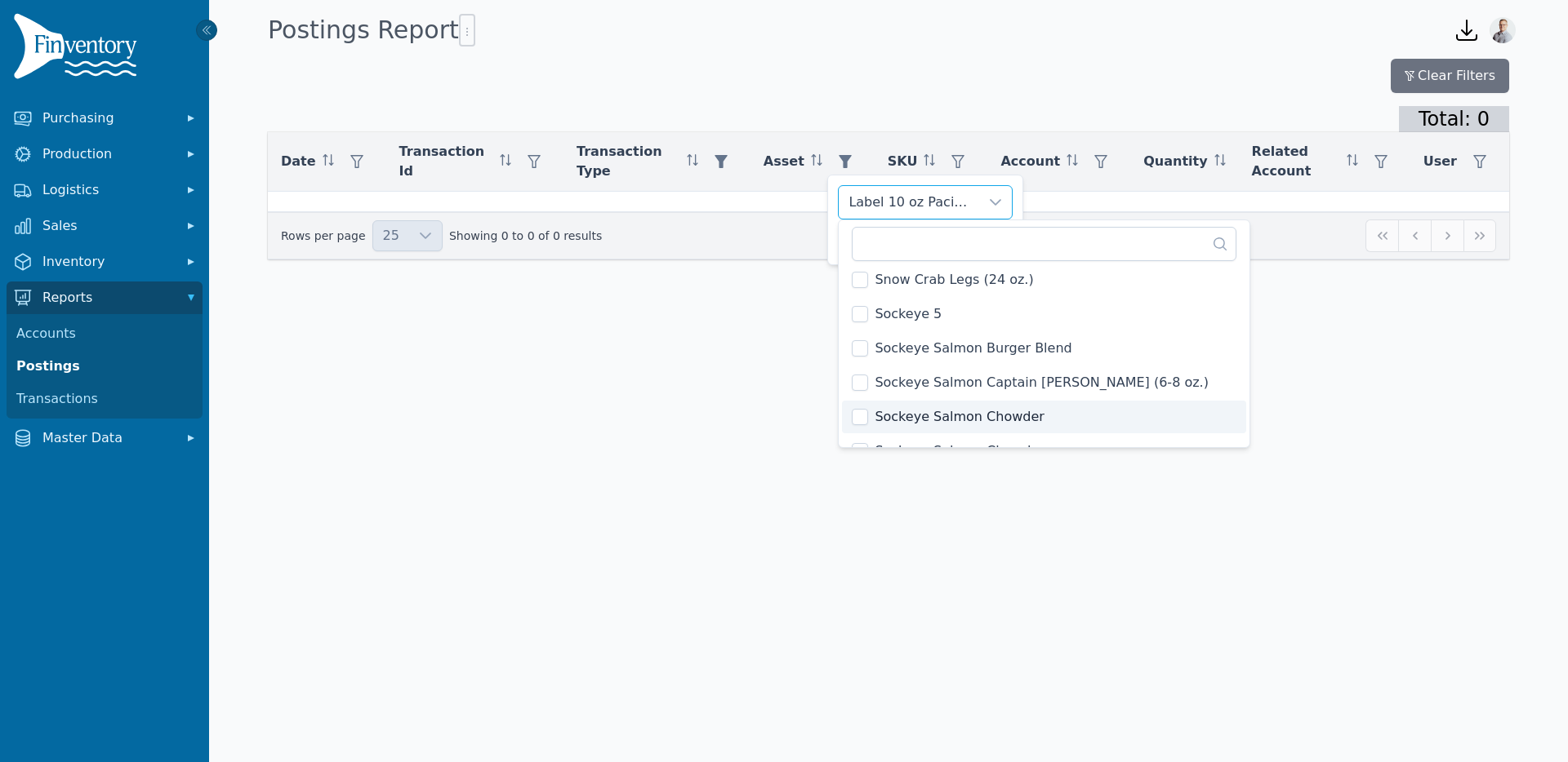
scroll to position [7980, 0]
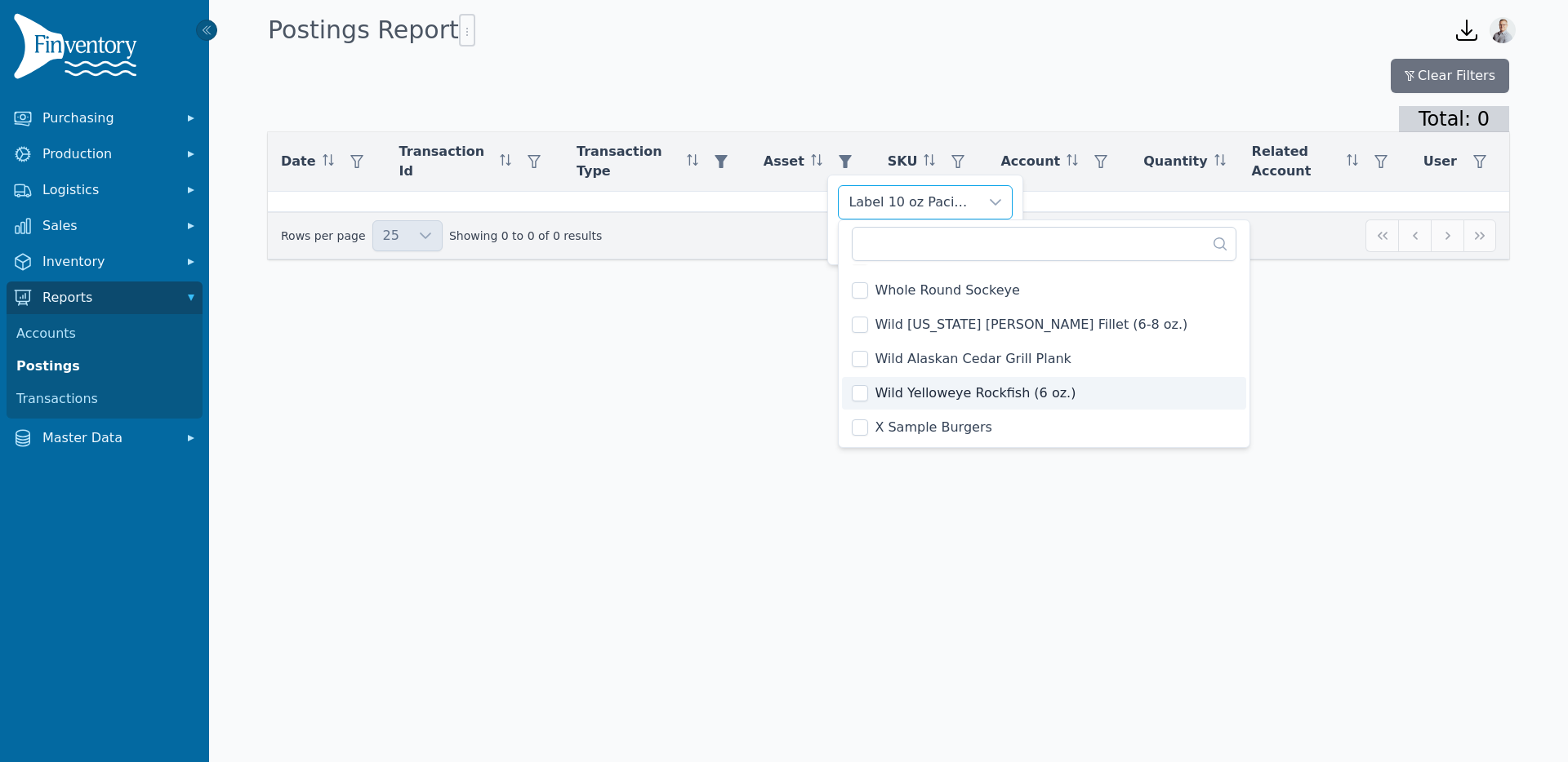
click at [615, 73] on div "Clear Filters" at bounding box center [889, 75] width 1241 height 34
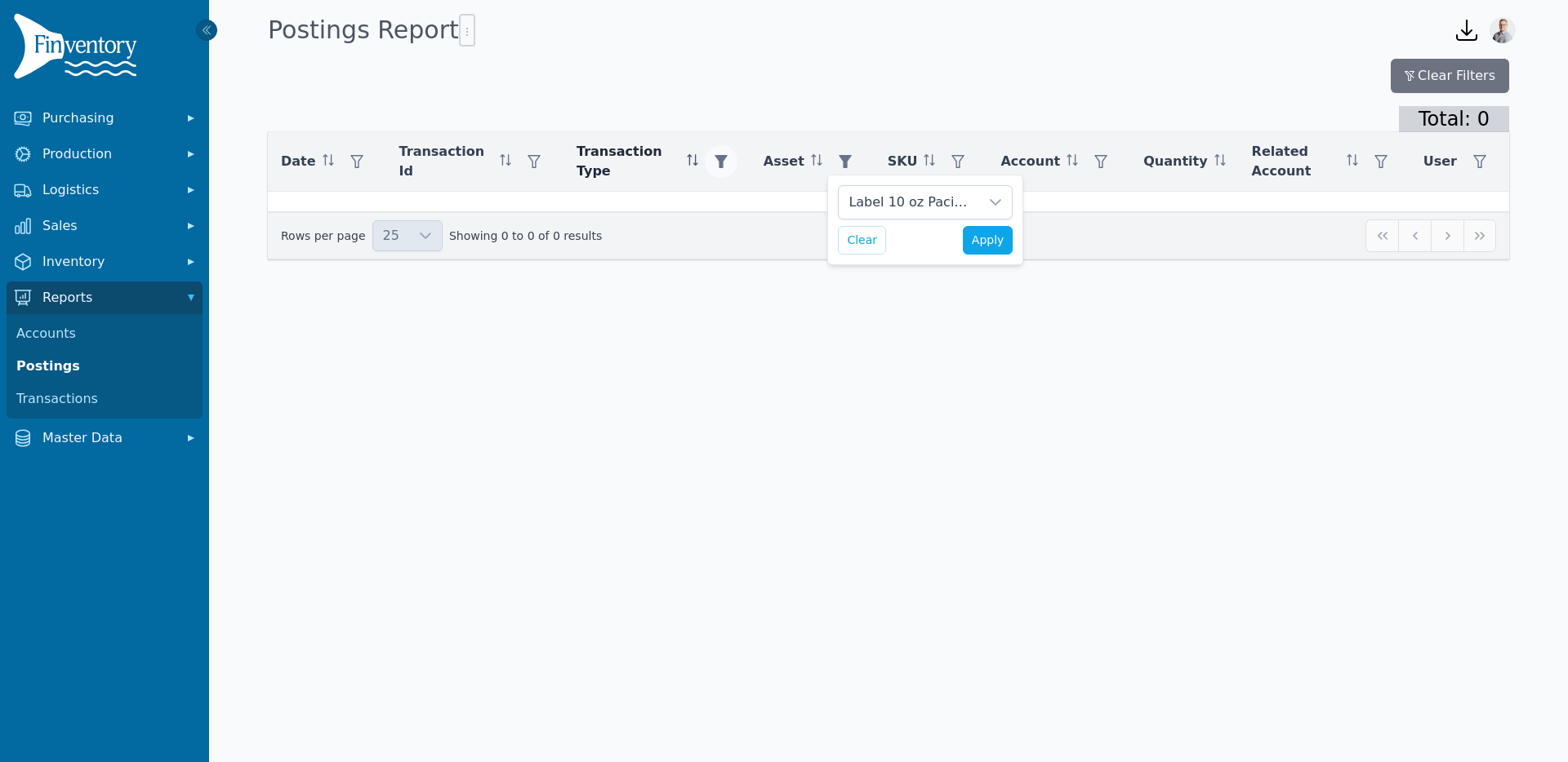
click at [719, 155] on icon "button" at bounding box center [721, 161] width 13 height 13
click at [740, 196] on div "Inventory Adjustment" at bounding box center [787, 202] width 141 height 32
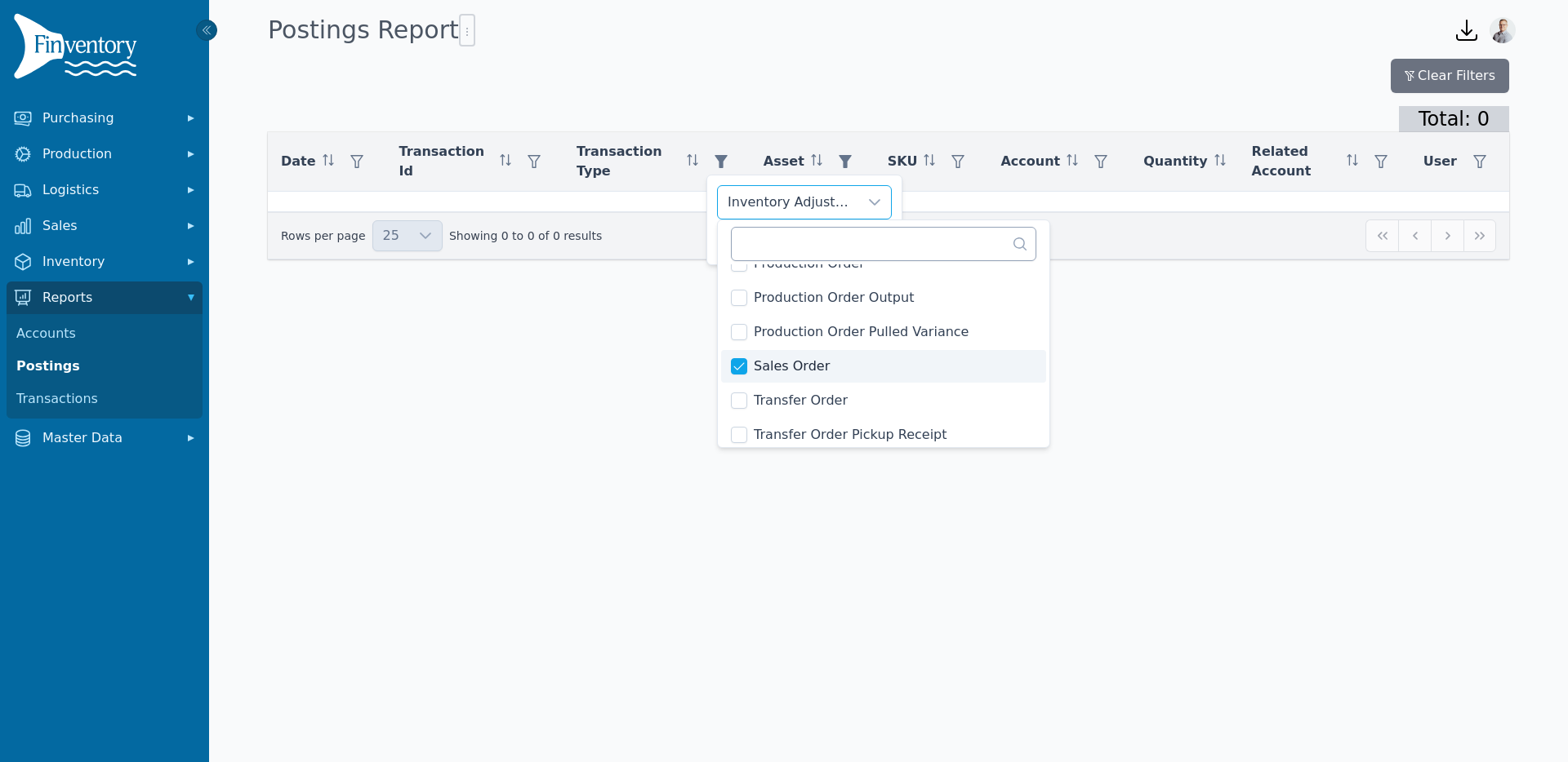
scroll to position [277, 0]
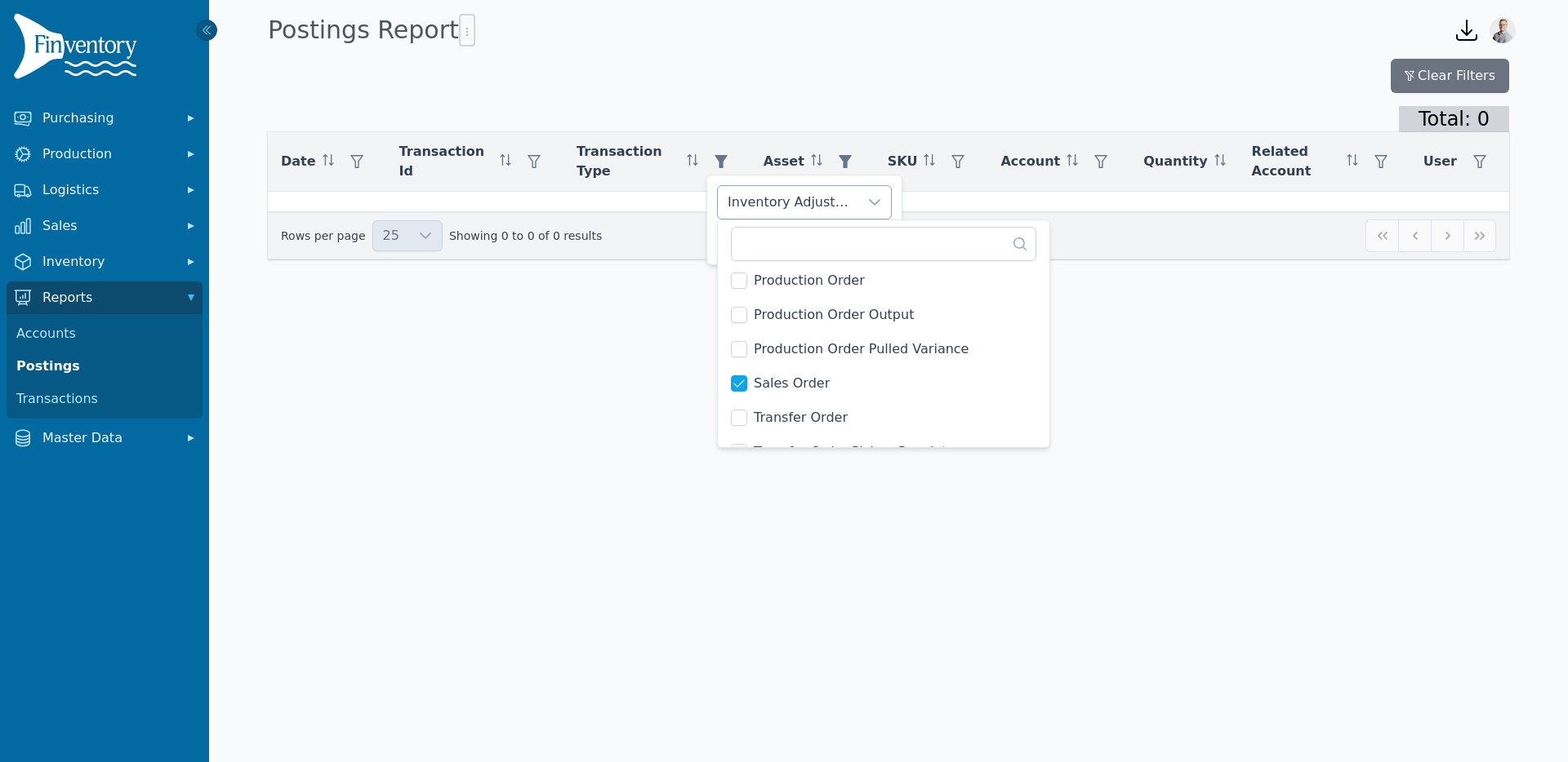
click at [801, 212] on div "Inventory Adjustment, Sales Order" at bounding box center [787, 202] width 141 height 32
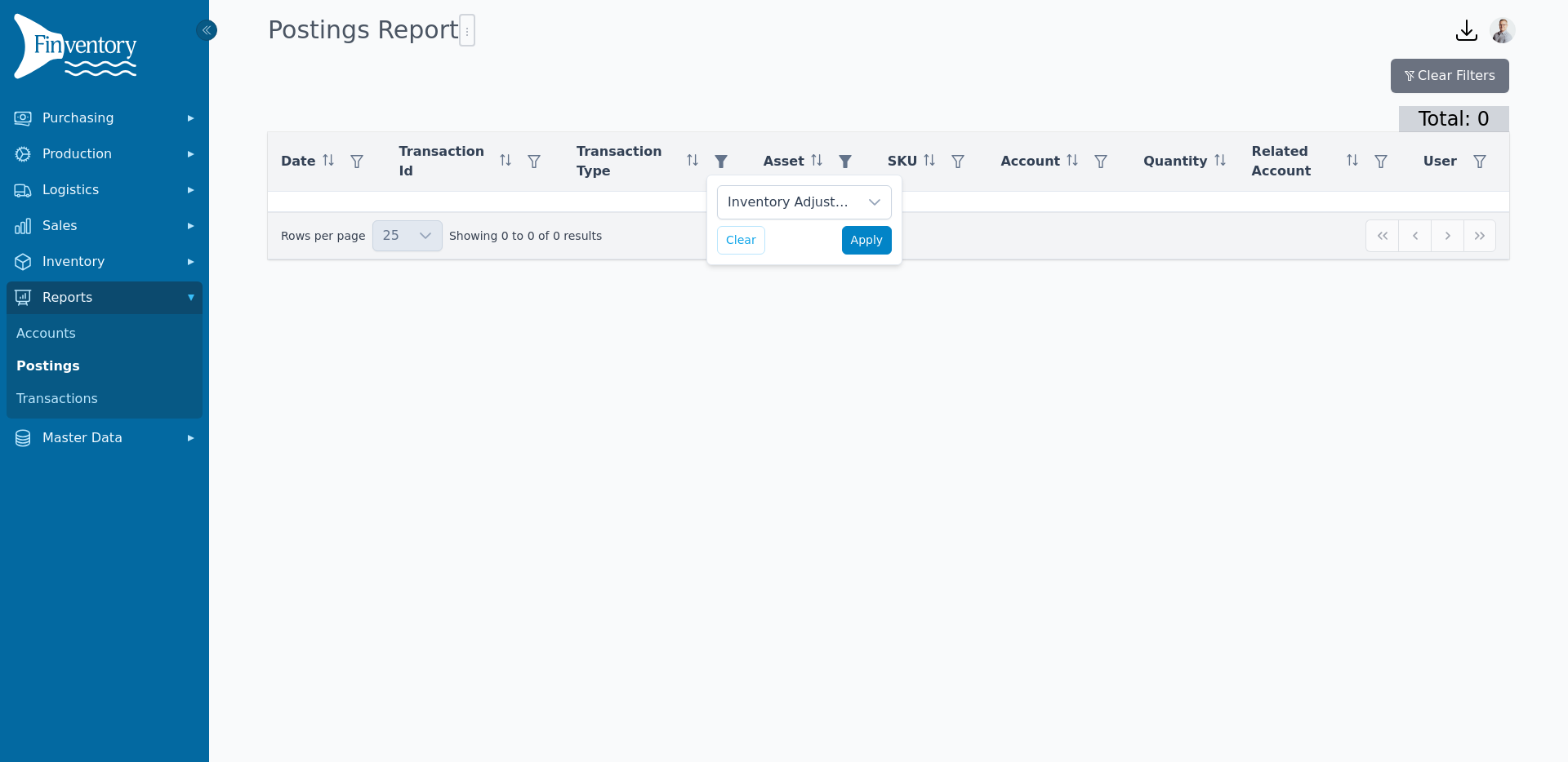
click at [860, 248] on span "Apply" at bounding box center [866, 240] width 32 height 17
